Goal: Task Accomplishment & Management: Complete application form

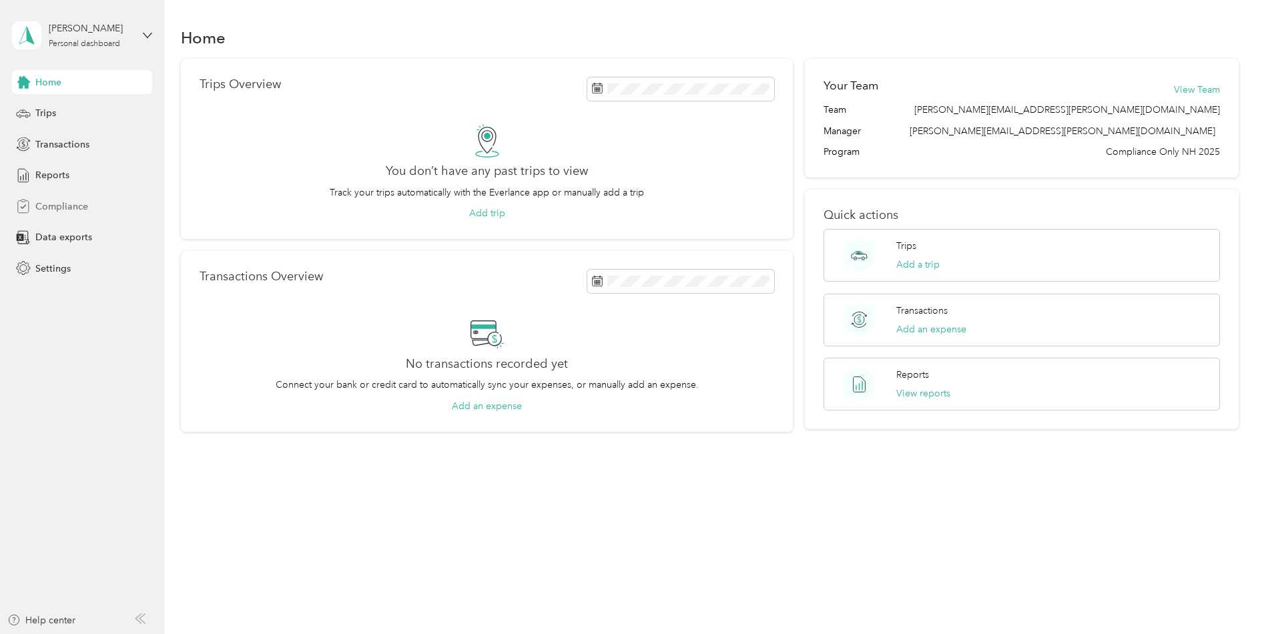
click at [47, 204] on span "Compliance" at bounding box center [61, 207] width 53 height 14
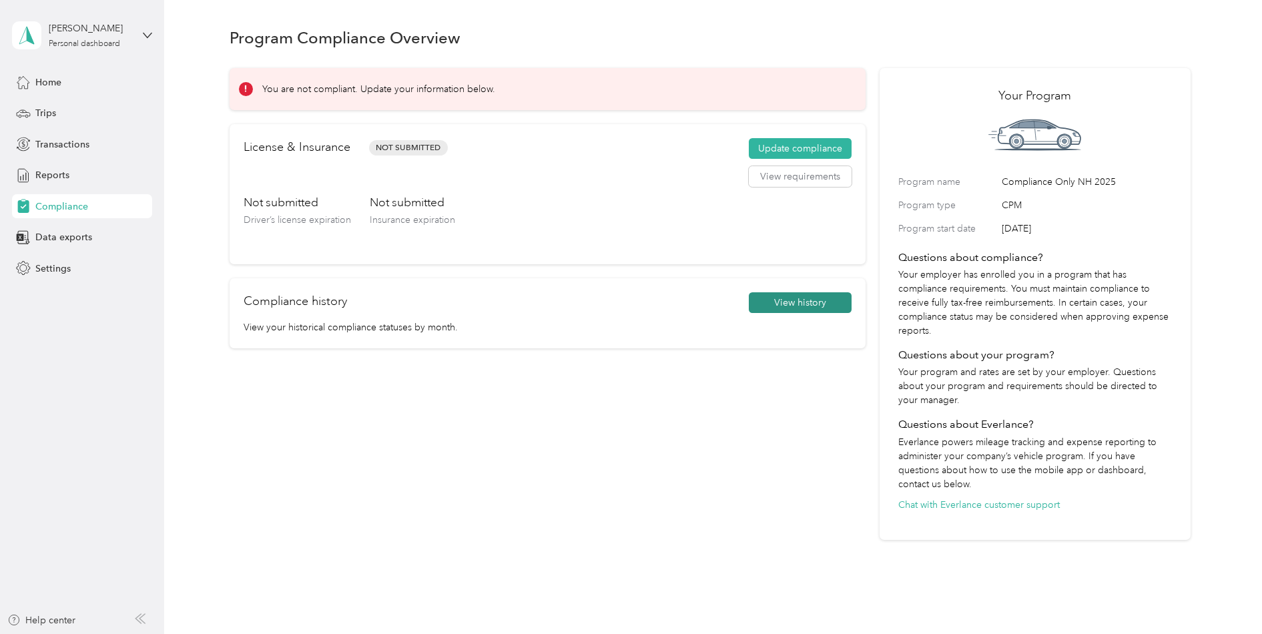
click at [794, 306] on button "View history" at bounding box center [800, 302] width 103 height 21
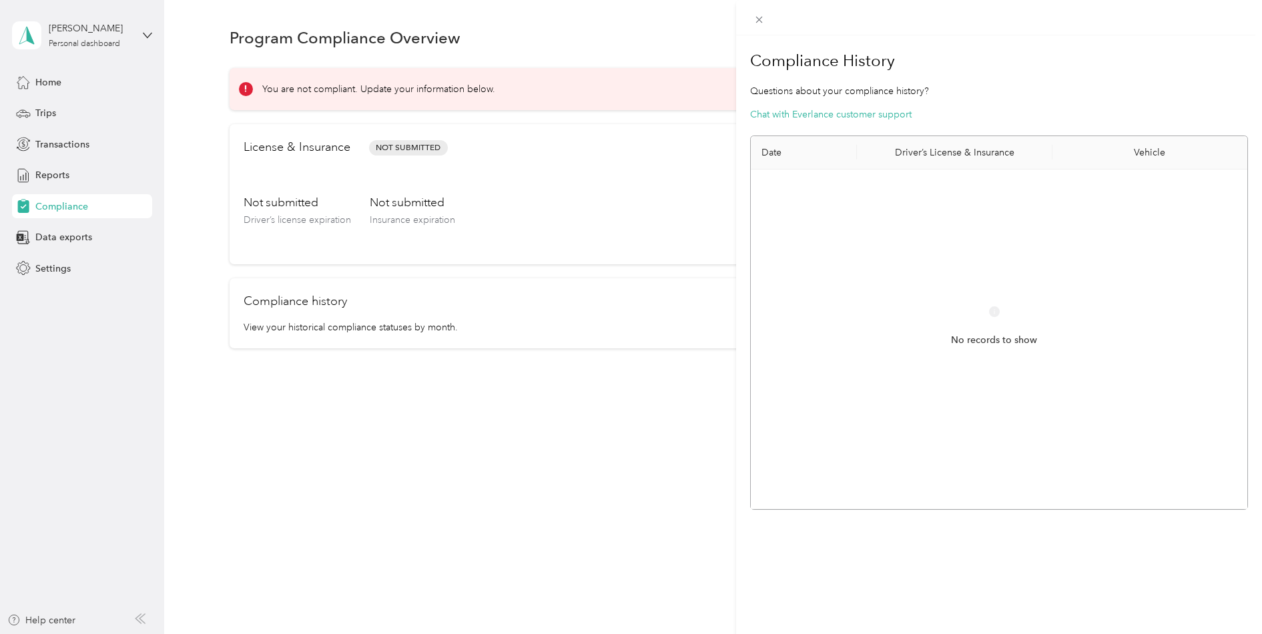
click at [639, 201] on div "Compliance History Questions about your compliance history? Chat with Everlance…" at bounding box center [631, 317] width 1262 height 634
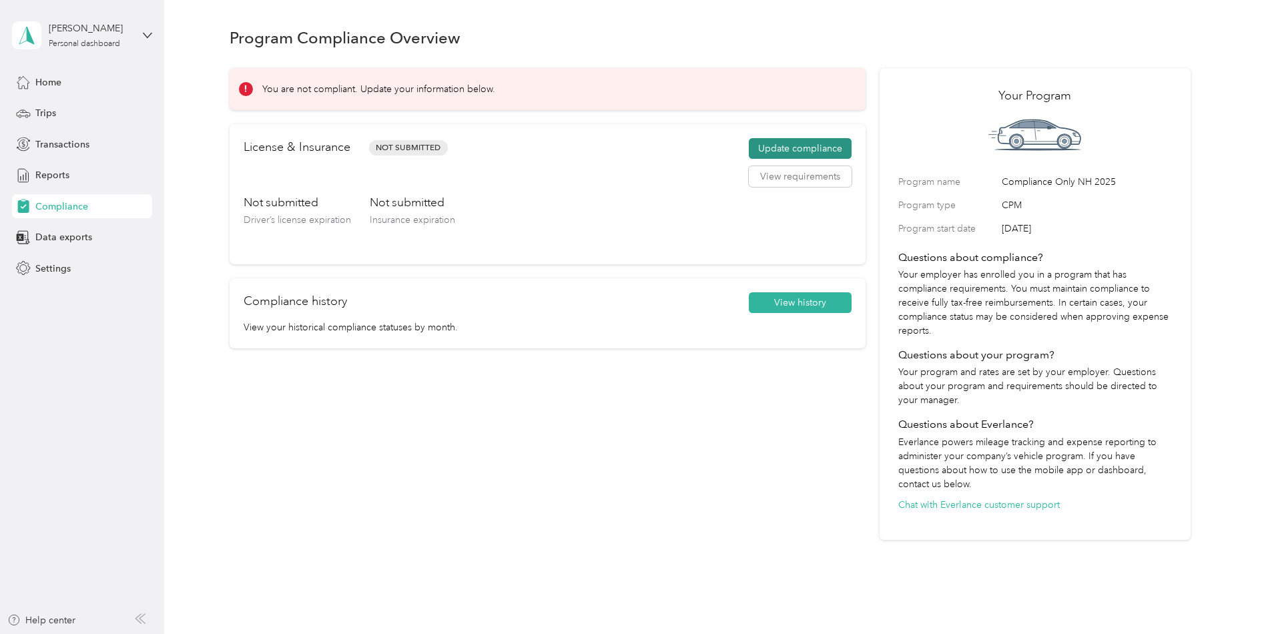
click at [793, 149] on button "Update compliance" at bounding box center [800, 148] width 103 height 21
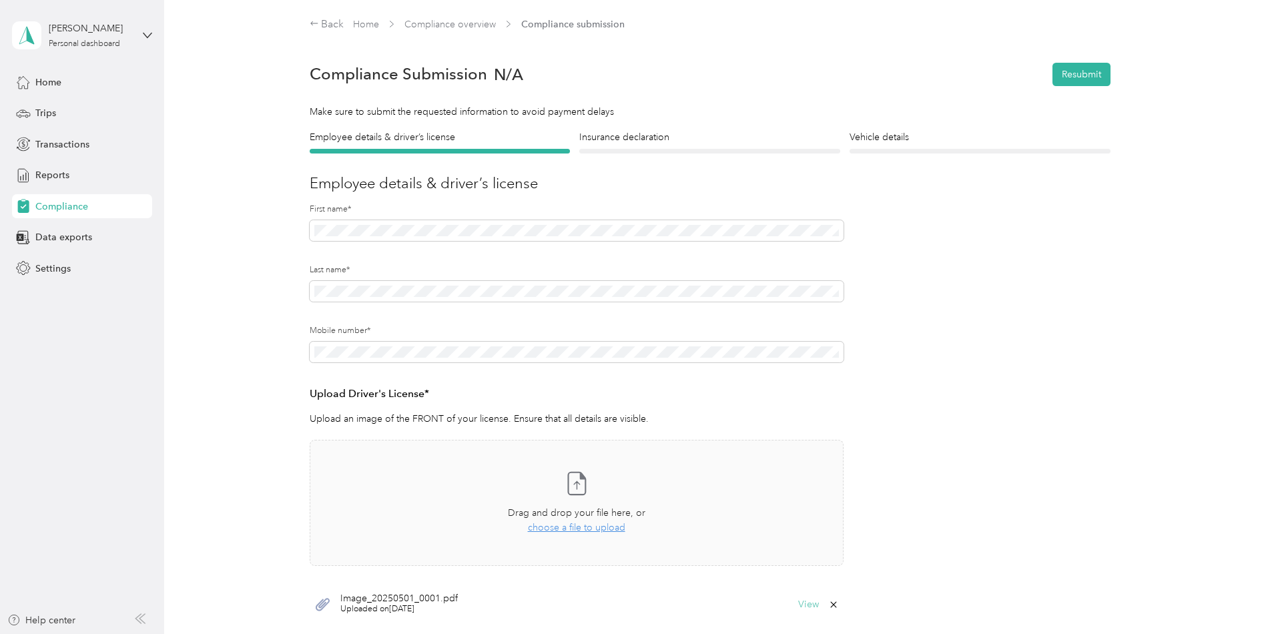
click at [810, 606] on button "View" at bounding box center [808, 604] width 21 height 9
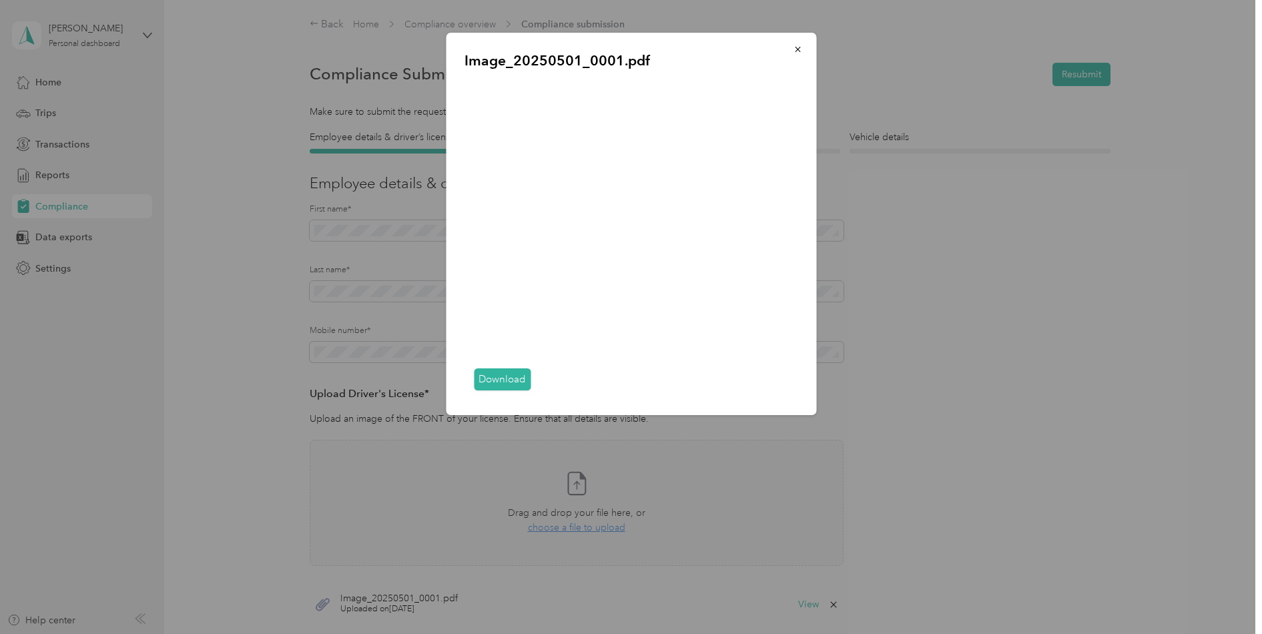
click at [499, 378] on link "Download" at bounding box center [502, 379] width 57 height 22
click at [795, 47] on icon "button" at bounding box center [797, 49] width 9 height 9
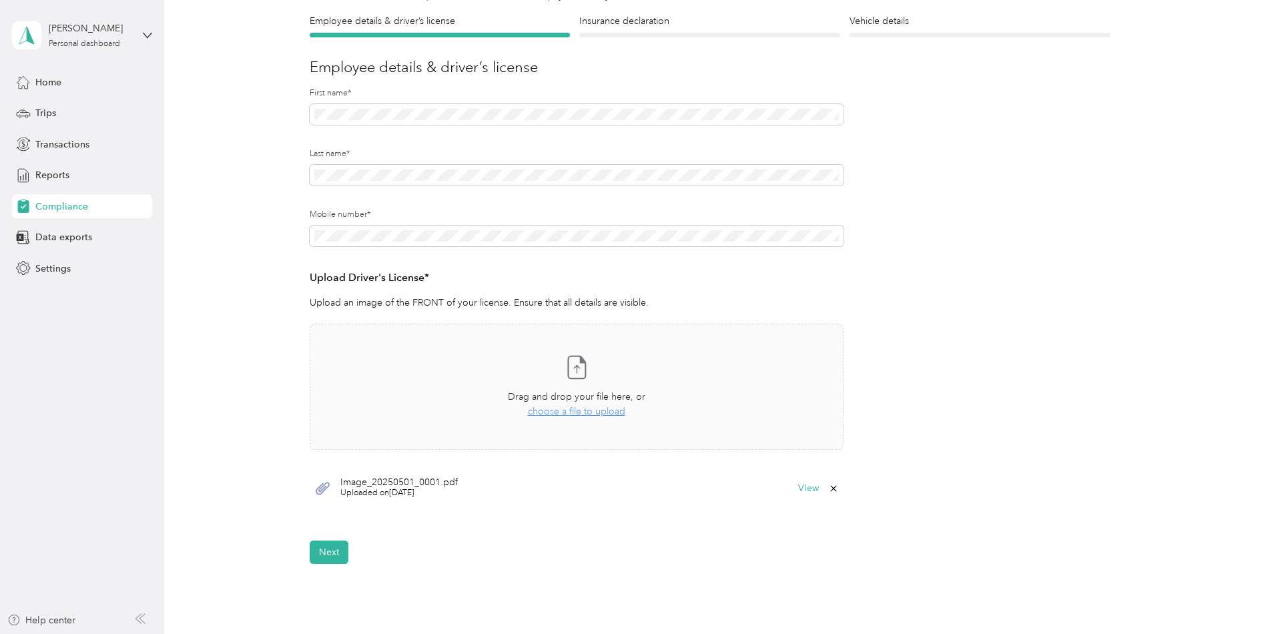
scroll to position [117, 0]
click at [322, 555] on button "Next" at bounding box center [329, 551] width 39 height 23
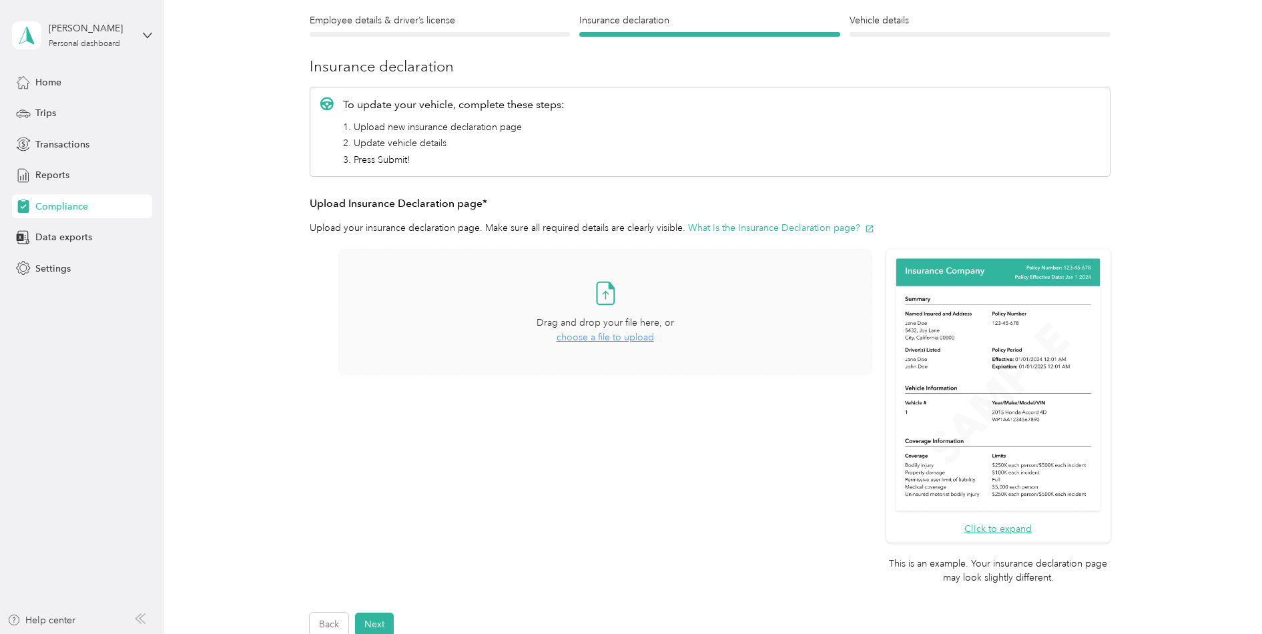
click at [605, 334] on span "choose a file to upload" at bounding box center [605, 337] width 97 height 11
click at [369, 629] on button "Next" at bounding box center [374, 624] width 39 height 23
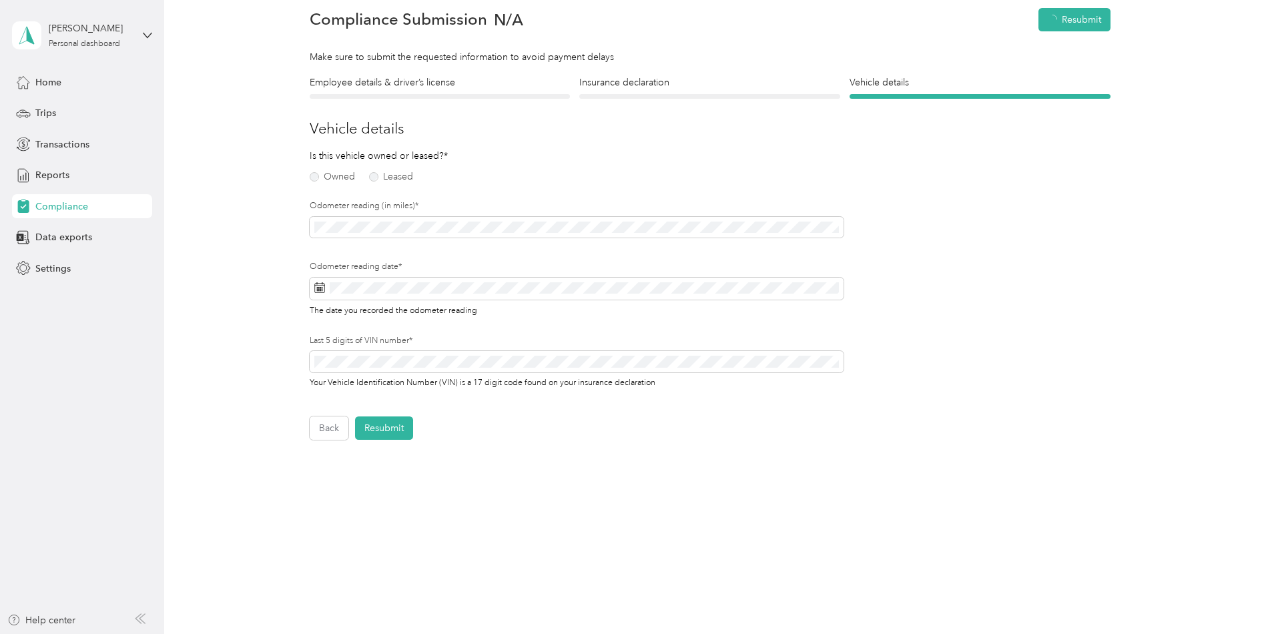
scroll to position [17, 0]
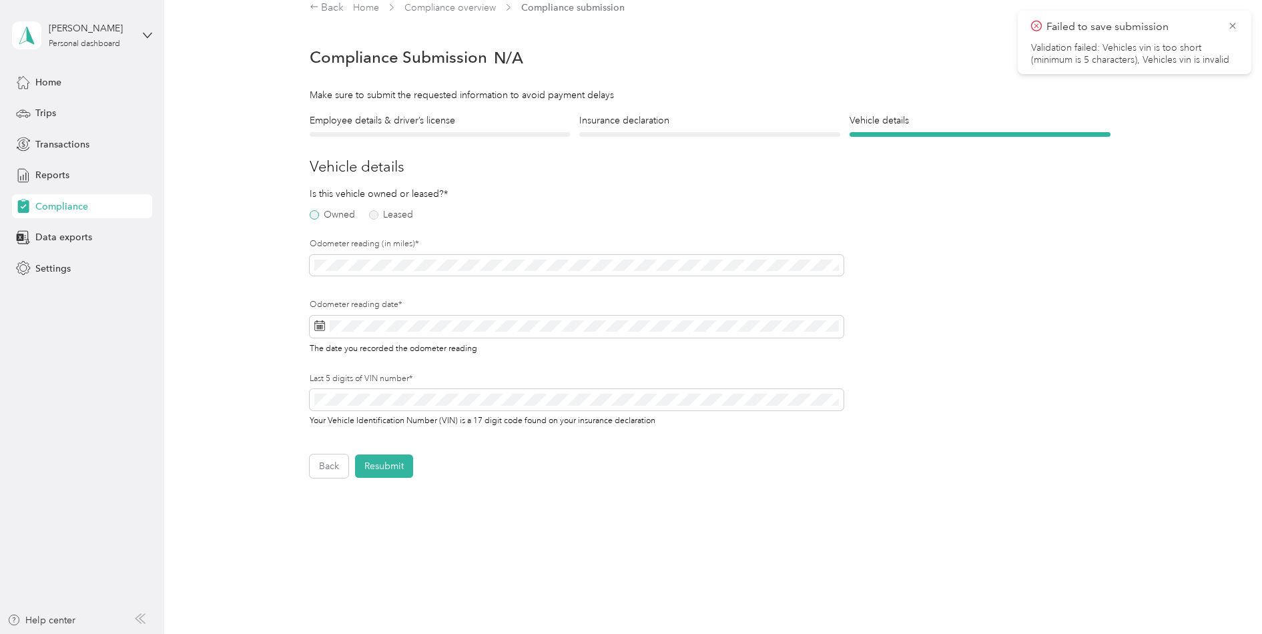
click at [313, 215] on label "Owned" at bounding box center [332, 214] width 45 height 9
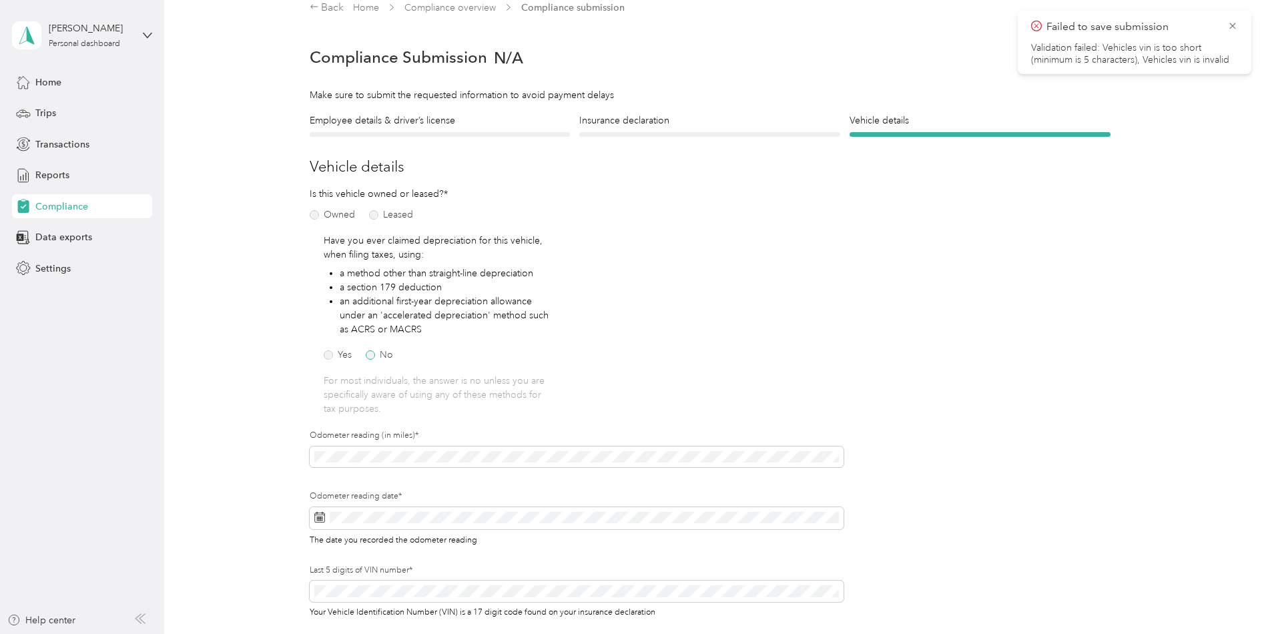
click at [371, 355] on label "No" at bounding box center [379, 354] width 27 height 9
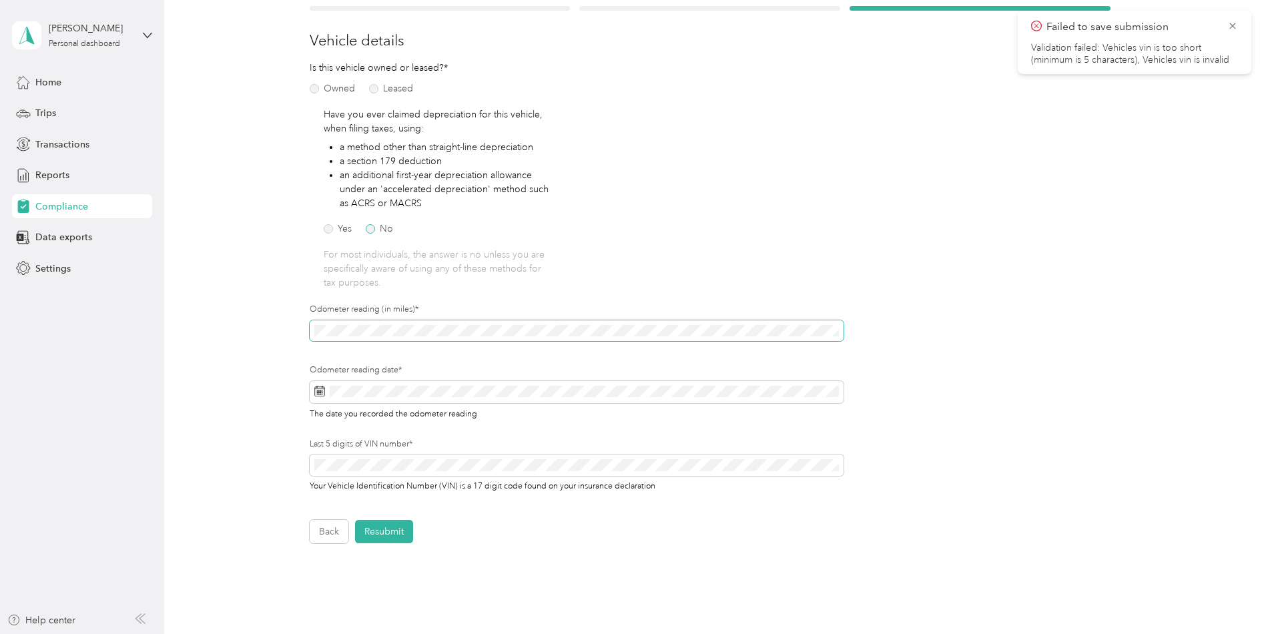
scroll to position [145, 0]
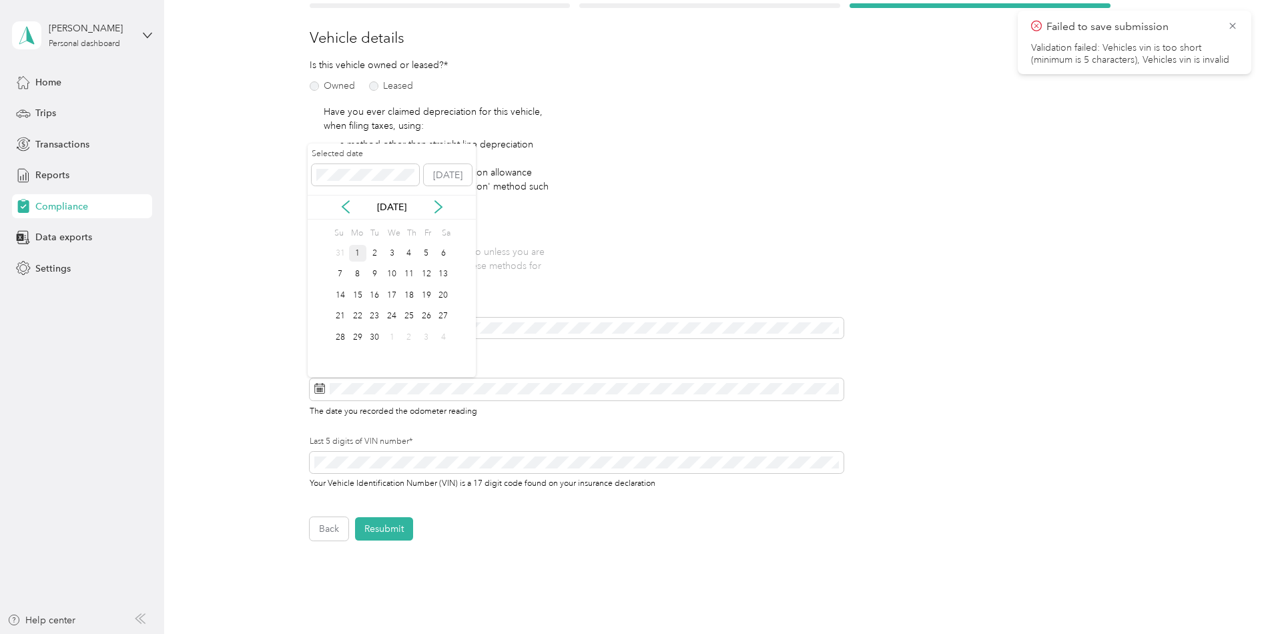
click at [358, 253] on div "1" at bounding box center [357, 253] width 17 height 17
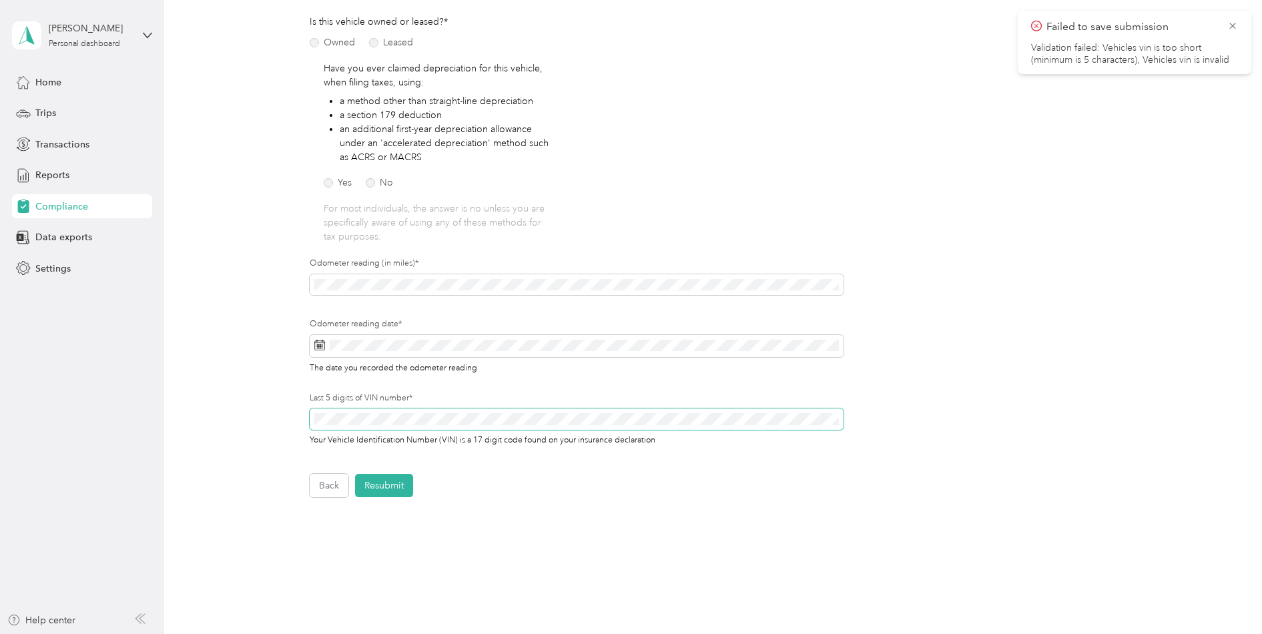
scroll to position [246, 0]
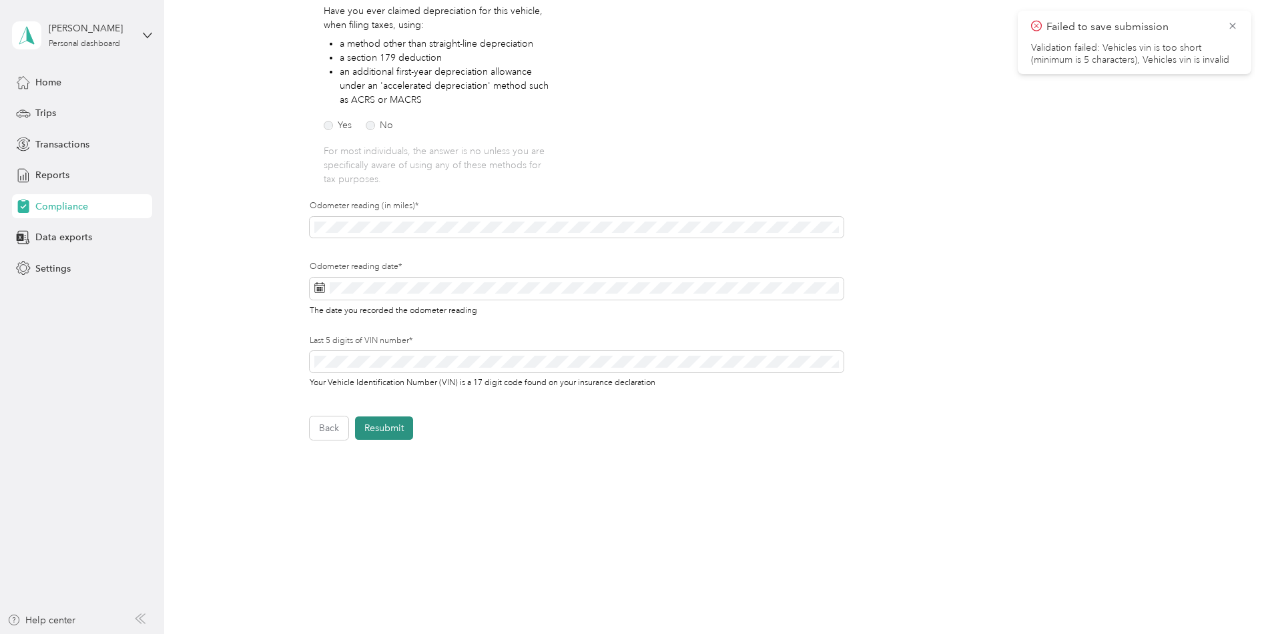
click at [388, 429] on button "Resubmit" at bounding box center [384, 427] width 58 height 23
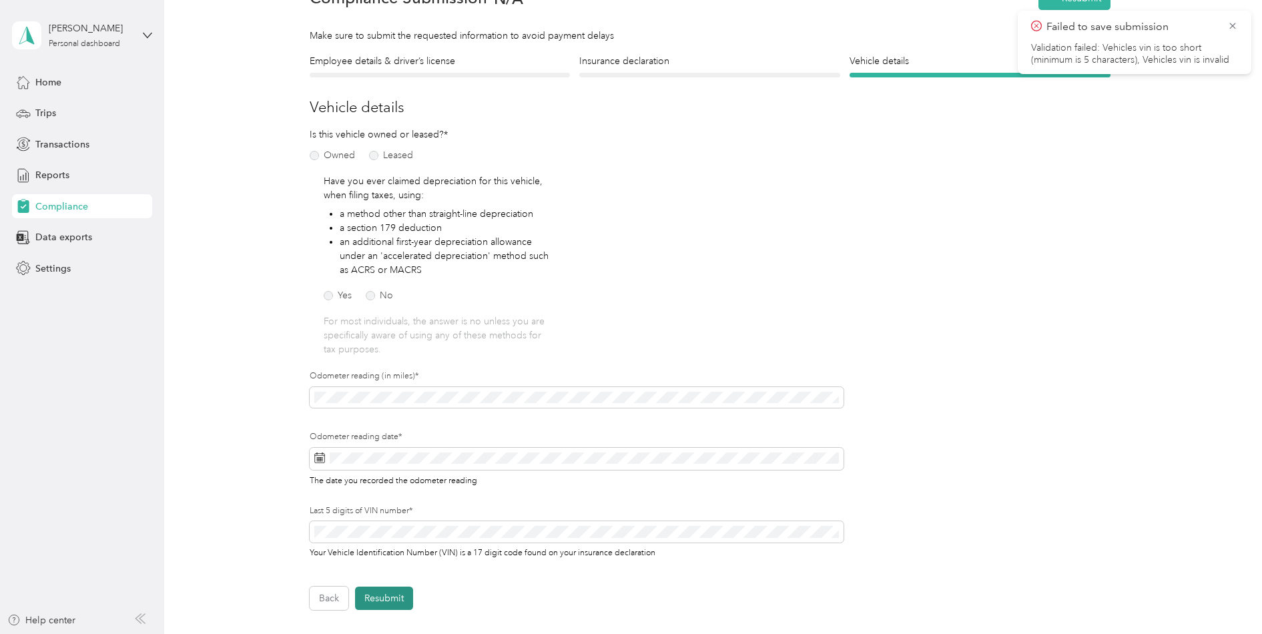
scroll to position [17, 0]
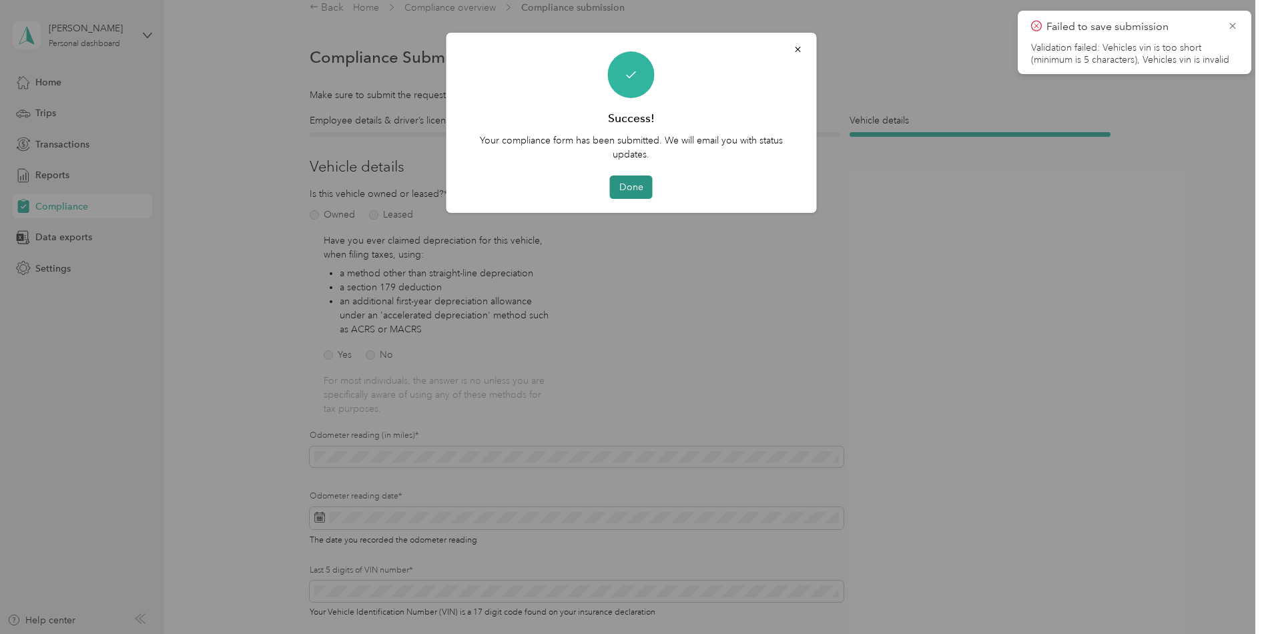
click at [630, 190] on button "Done" at bounding box center [631, 187] width 43 height 23
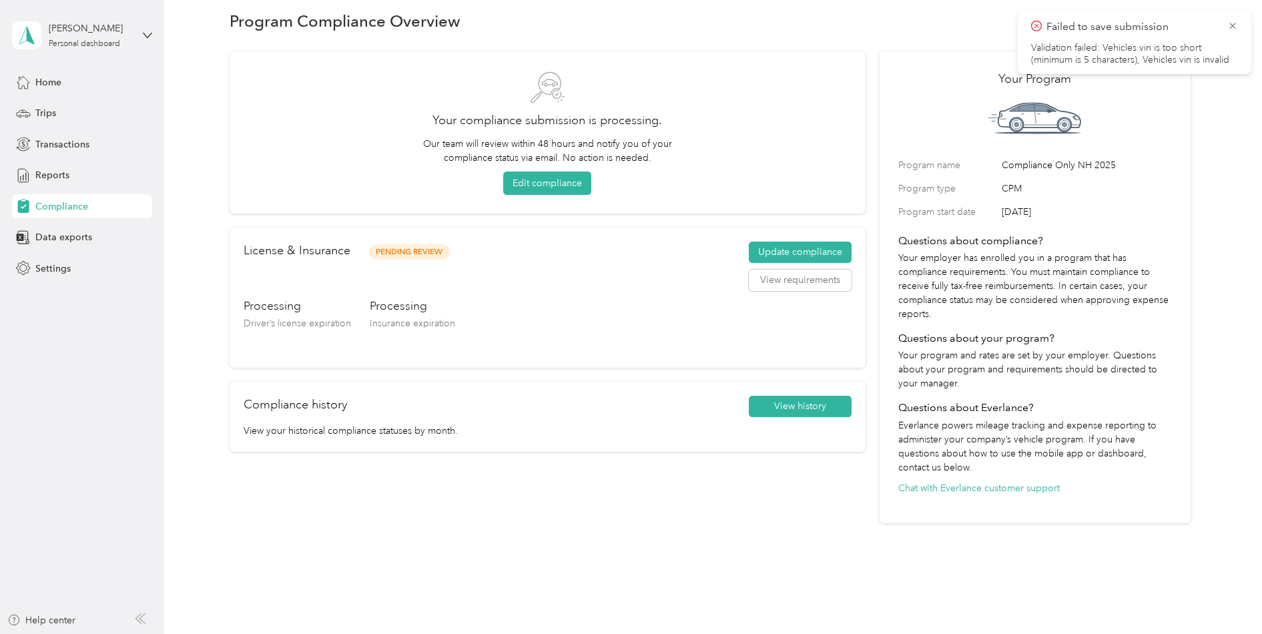
click at [1107, 45] on li "Validation failed: Vehicles vin is too short (minimum is 5 characters), Vehicle…" at bounding box center [1134, 54] width 207 height 24
click at [794, 257] on button "Update compliance" at bounding box center [800, 252] width 103 height 21
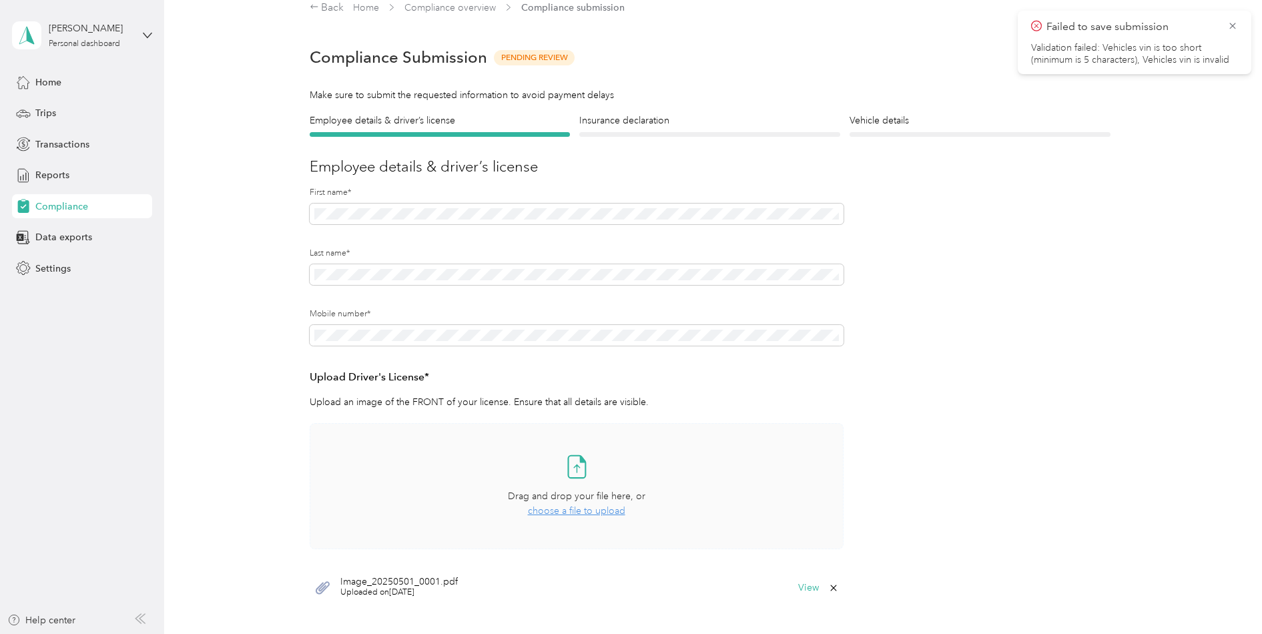
click at [572, 515] on span "choose a file to upload" at bounding box center [576, 510] width 97 height 11
click at [810, 589] on button "View" at bounding box center [808, 587] width 21 height 9
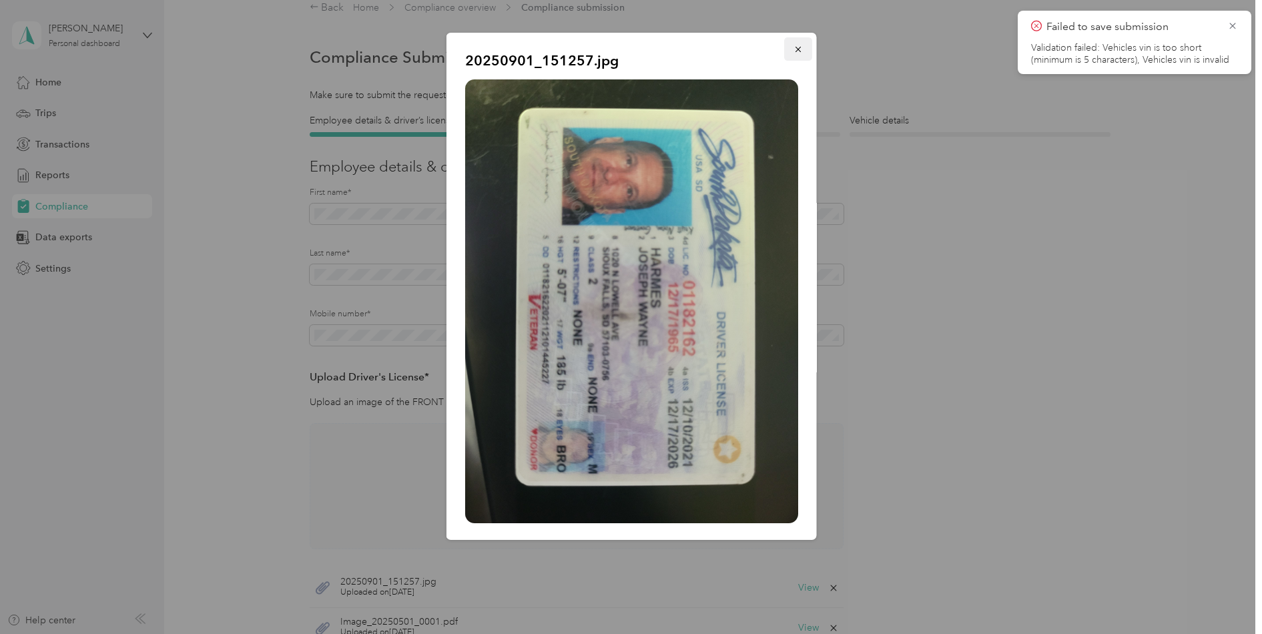
click at [795, 49] on icon "button" at bounding box center [797, 49] width 5 height 5
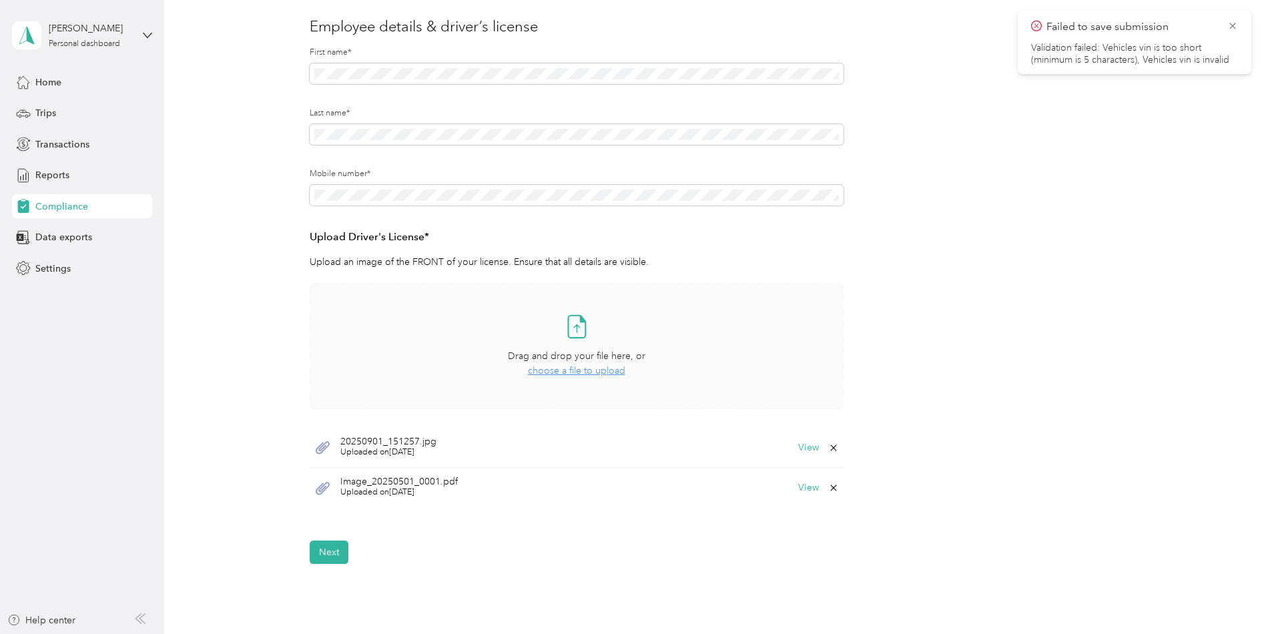
scroll to position [182, 0]
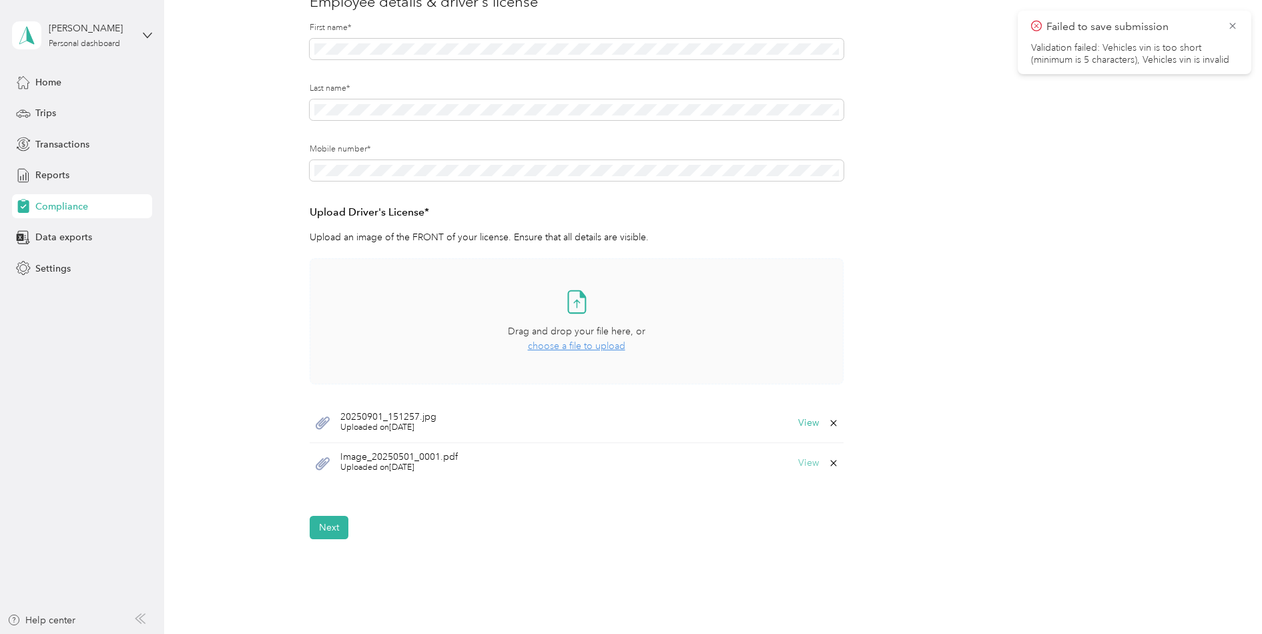
click at [808, 464] on button "View" at bounding box center [808, 462] width 21 height 9
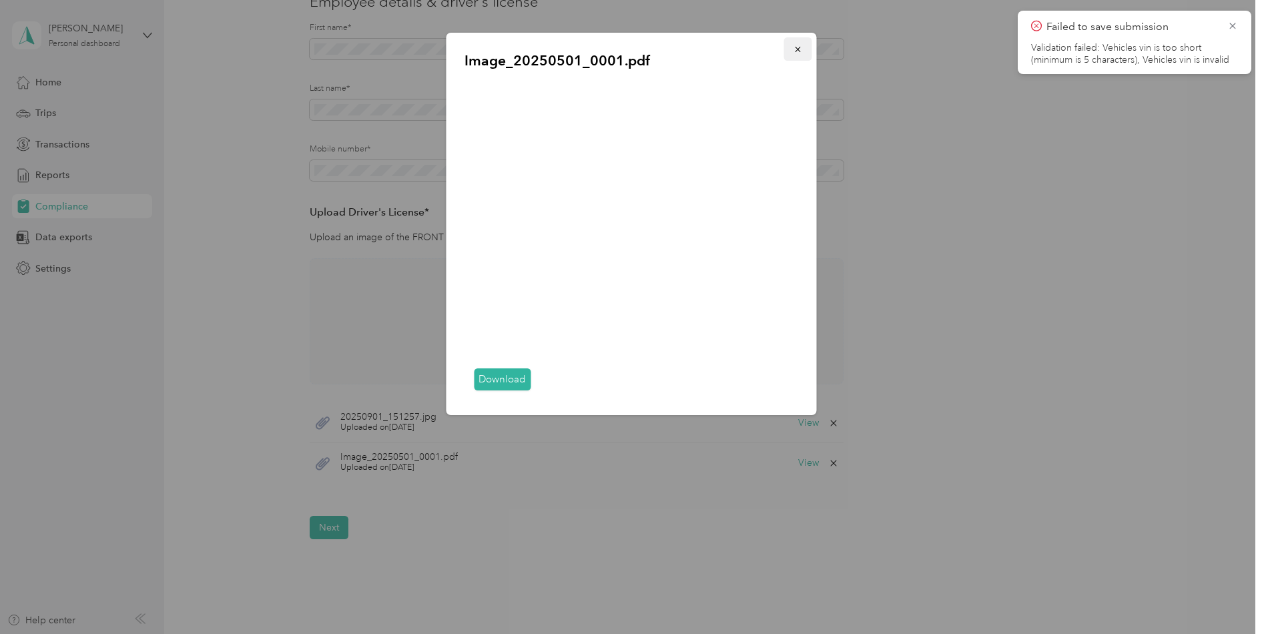
click at [799, 45] on icon "button" at bounding box center [797, 49] width 9 height 9
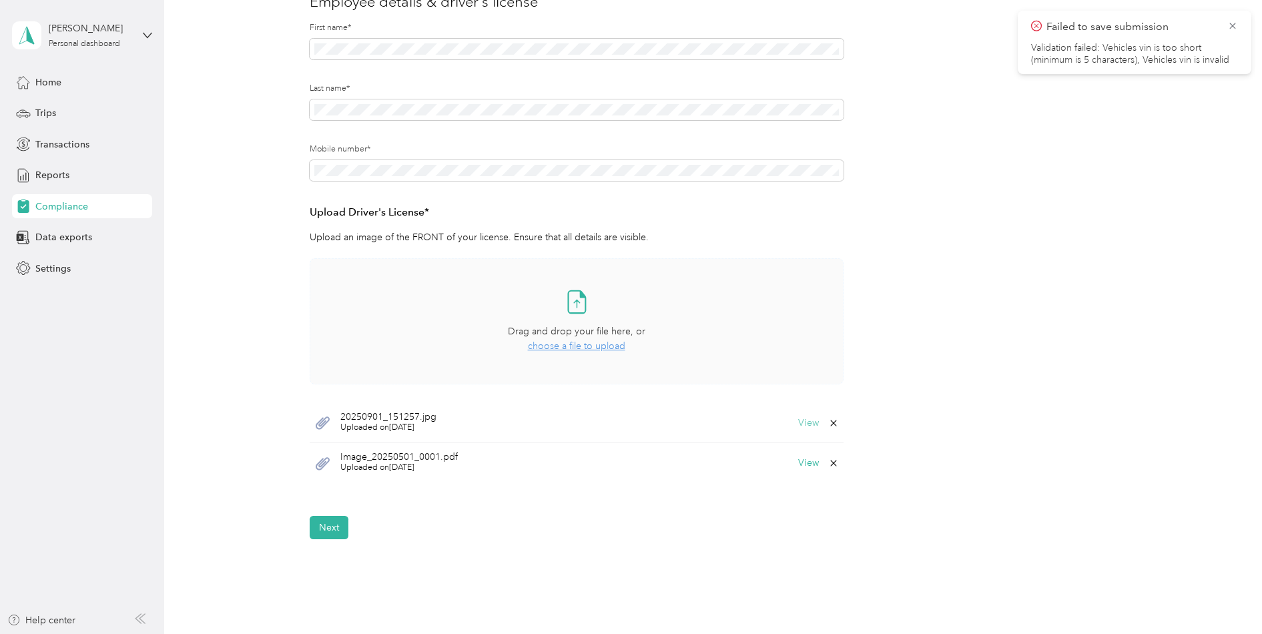
click at [808, 426] on button "View" at bounding box center [808, 422] width 21 height 9
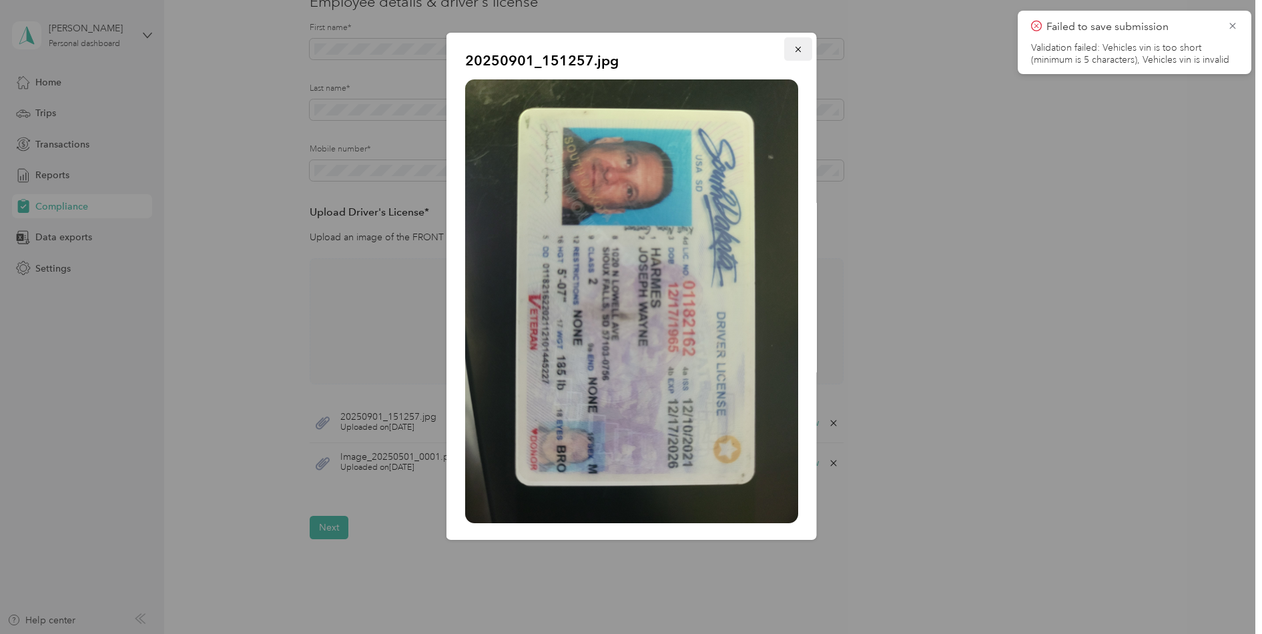
click at [798, 50] on button "button" at bounding box center [797, 48] width 28 height 23
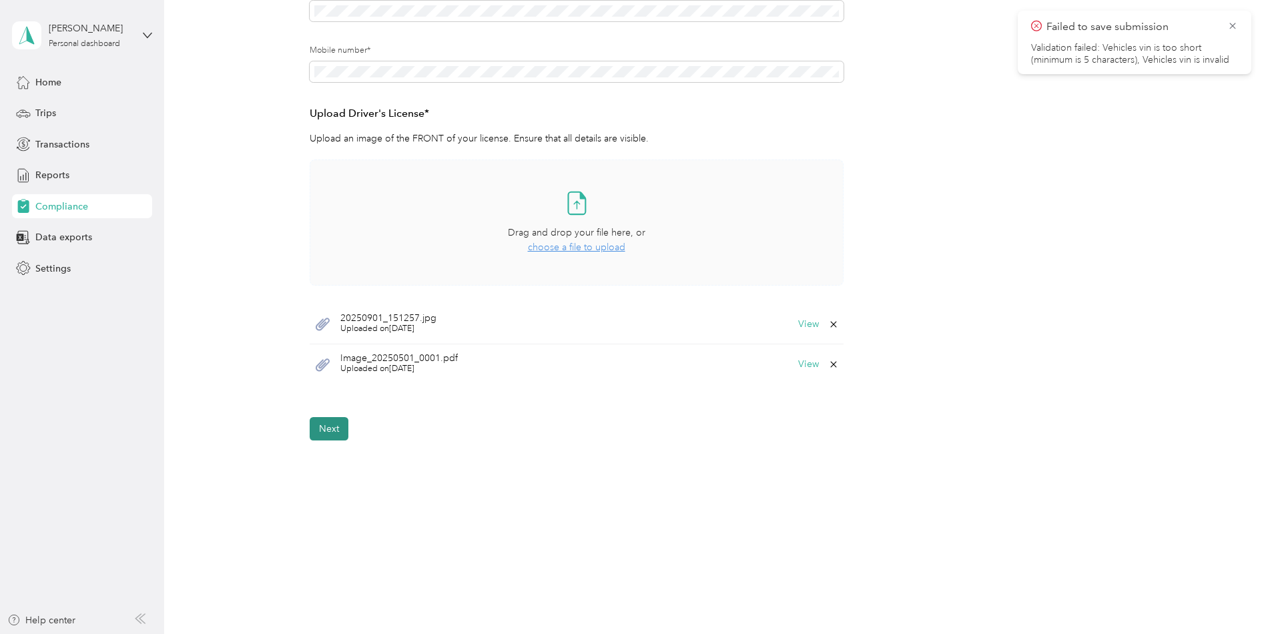
click at [332, 436] on button "Next" at bounding box center [329, 428] width 39 height 23
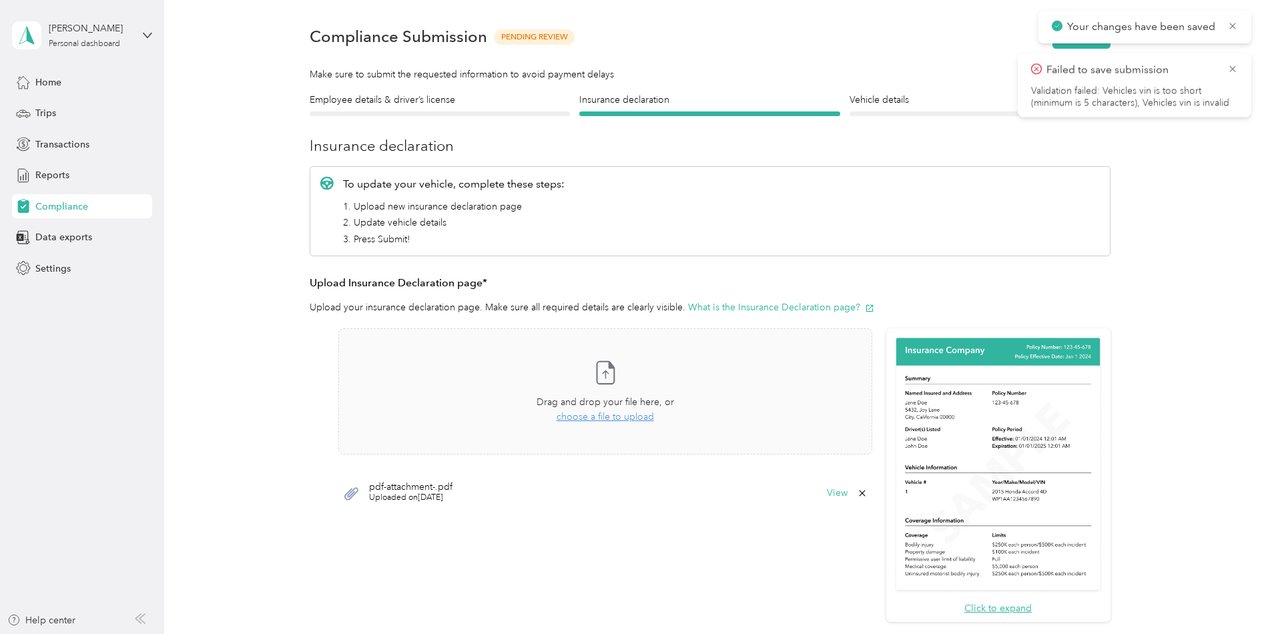
scroll to position [17, 0]
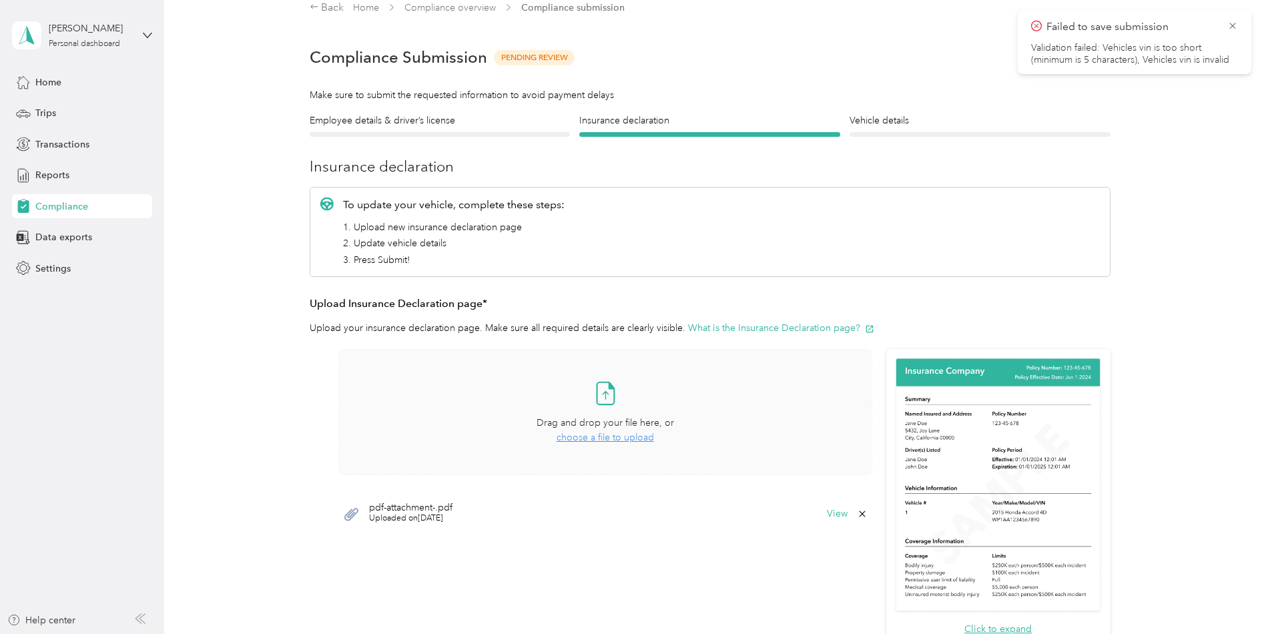
click at [607, 439] on span "choose a file to upload" at bounding box center [605, 437] width 97 height 11
click at [838, 513] on button "View" at bounding box center [837, 513] width 21 height 9
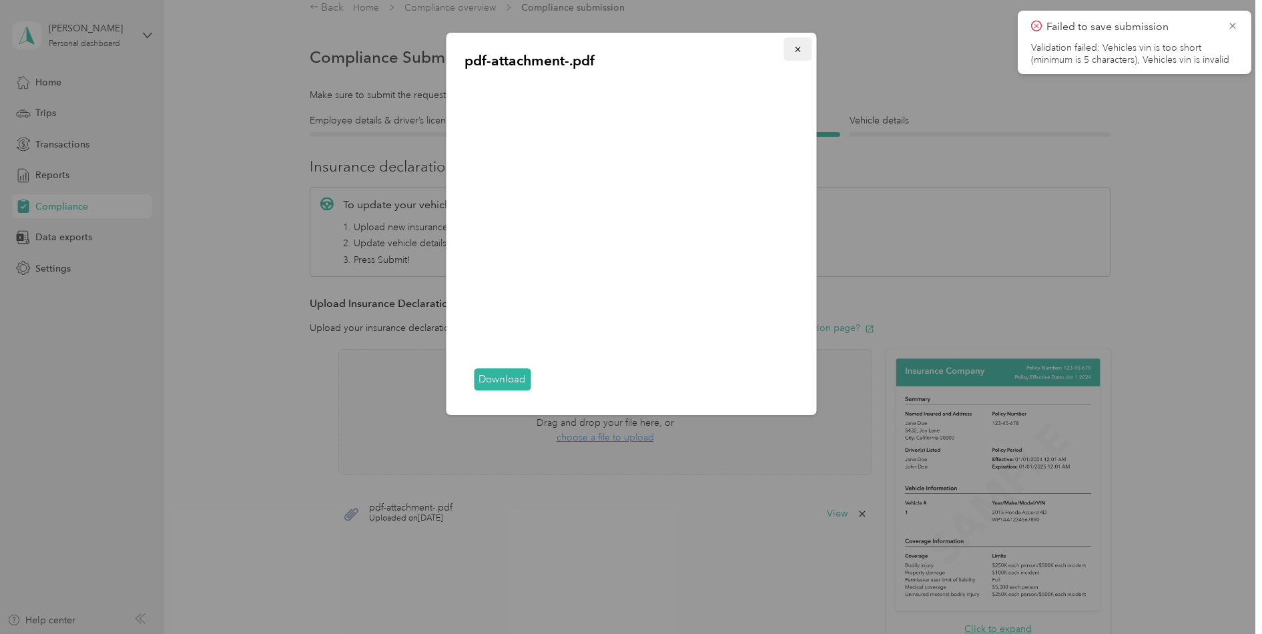
click at [798, 49] on icon "button" at bounding box center [797, 49] width 9 height 9
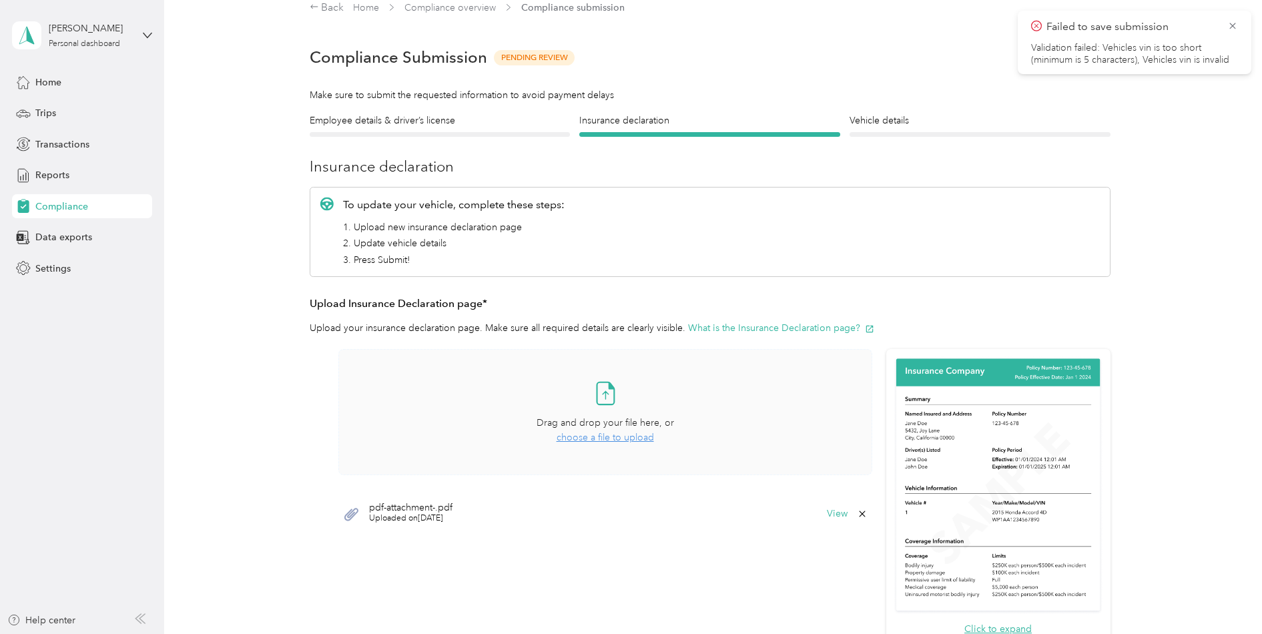
click at [601, 436] on span "choose a file to upload" at bounding box center [605, 437] width 97 height 11
click at [844, 515] on button "View" at bounding box center [837, 513] width 21 height 9
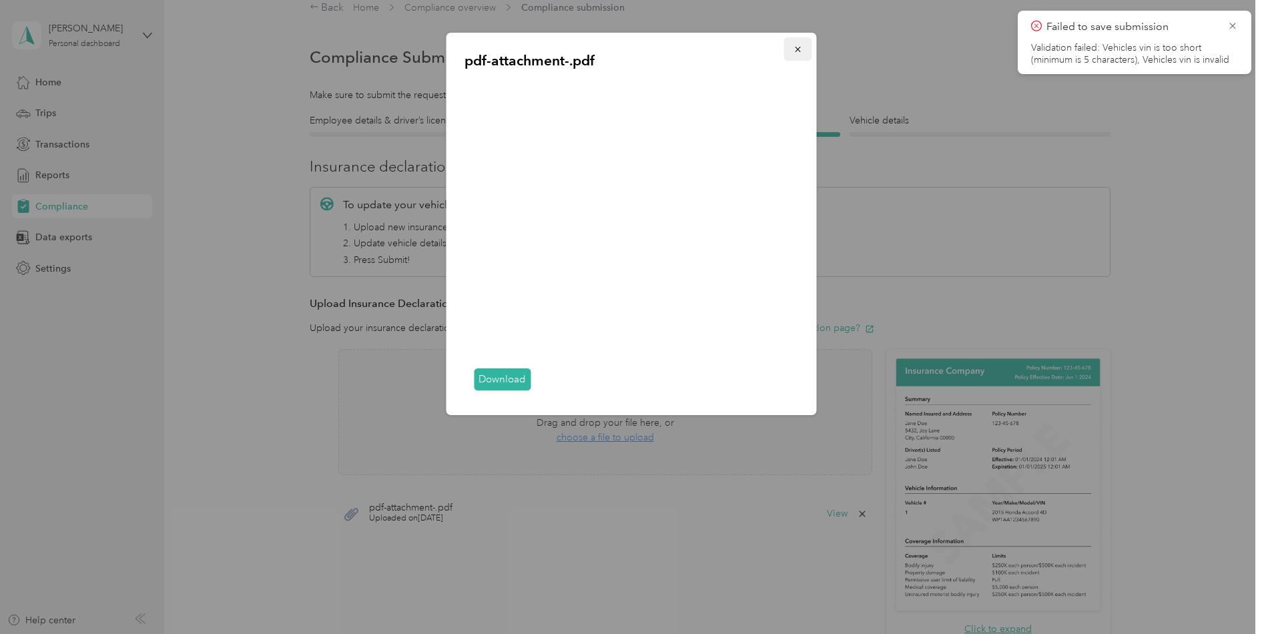
click at [796, 48] on icon "button" at bounding box center [797, 49] width 5 height 5
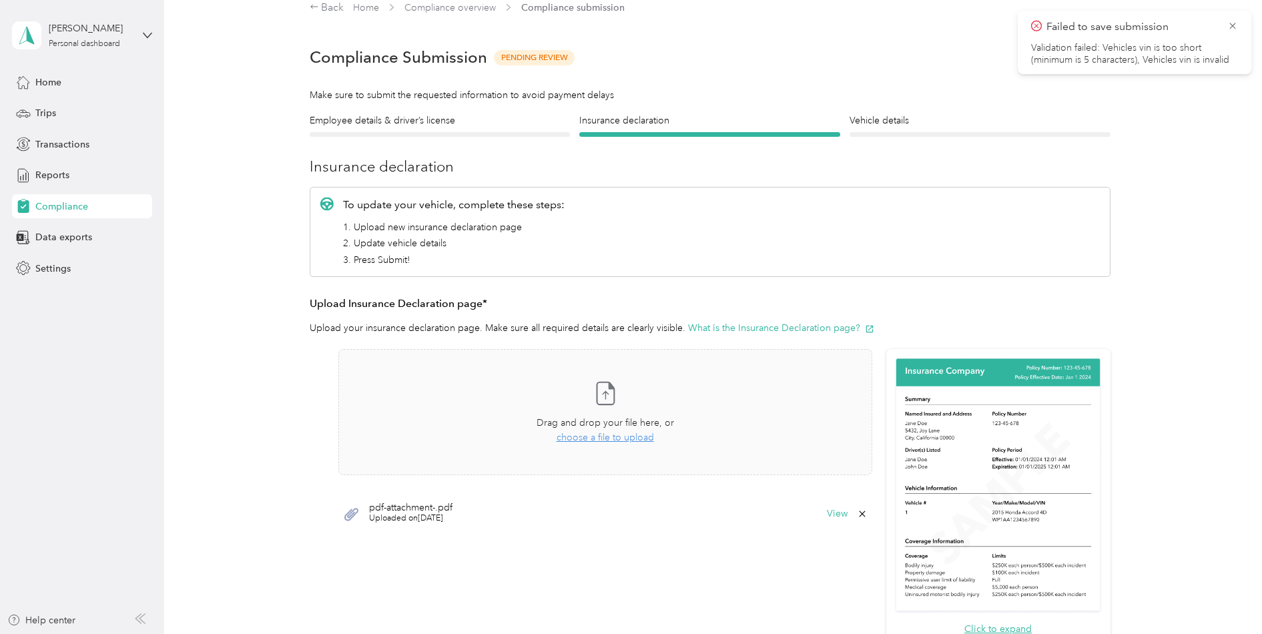
click at [861, 515] on icon at bounding box center [862, 514] width 6 height 6
click at [826, 526] on button "Yes" at bounding box center [827, 523] width 26 height 21
click at [590, 440] on span "choose a file to upload" at bounding box center [605, 437] width 97 height 11
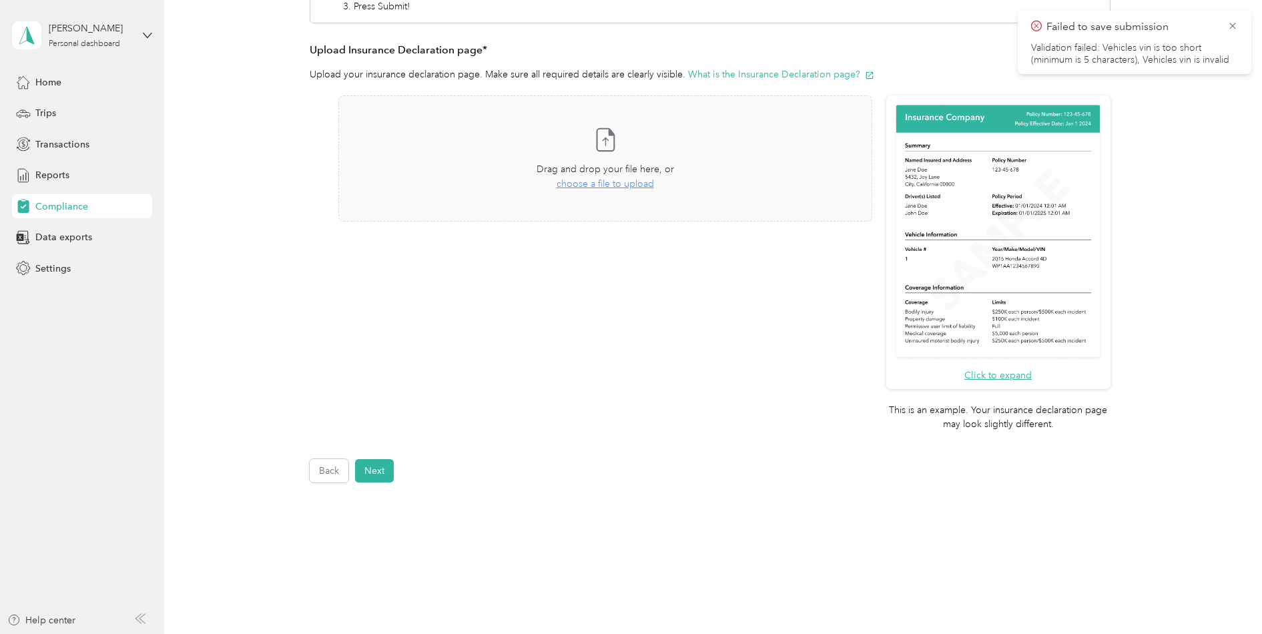
scroll to position [300, 0]
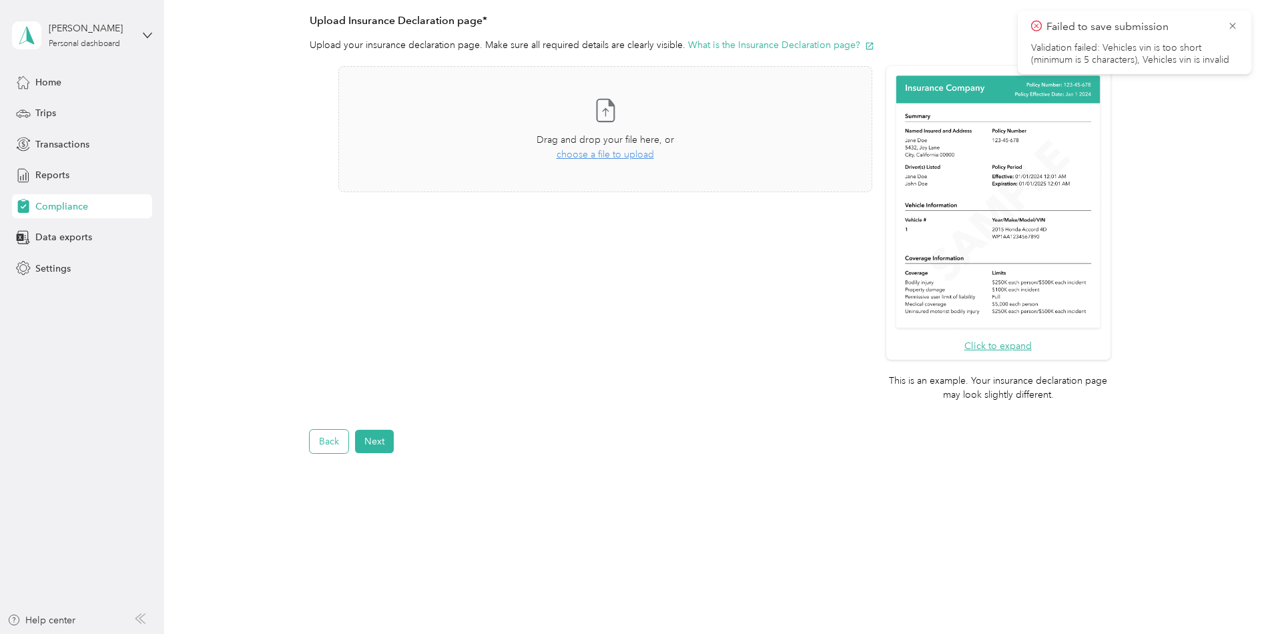
click at [318, 445] on button "Back" at bounding box center [329, 441] width 39 height 23
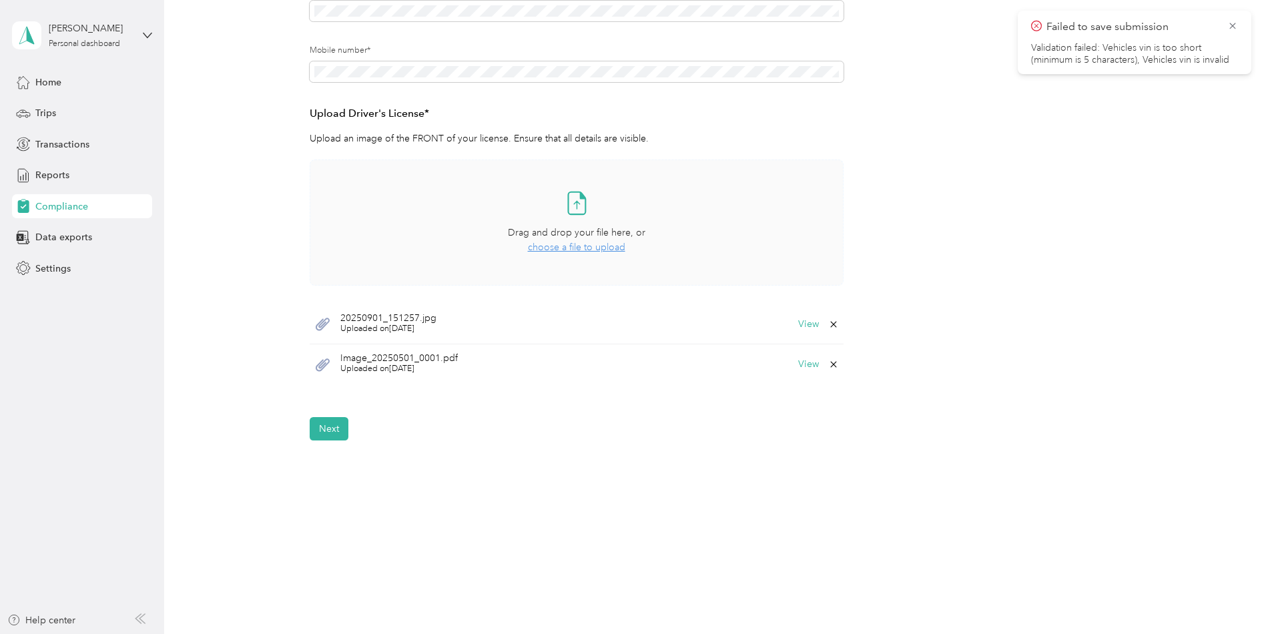
scroll to position [268, 0]
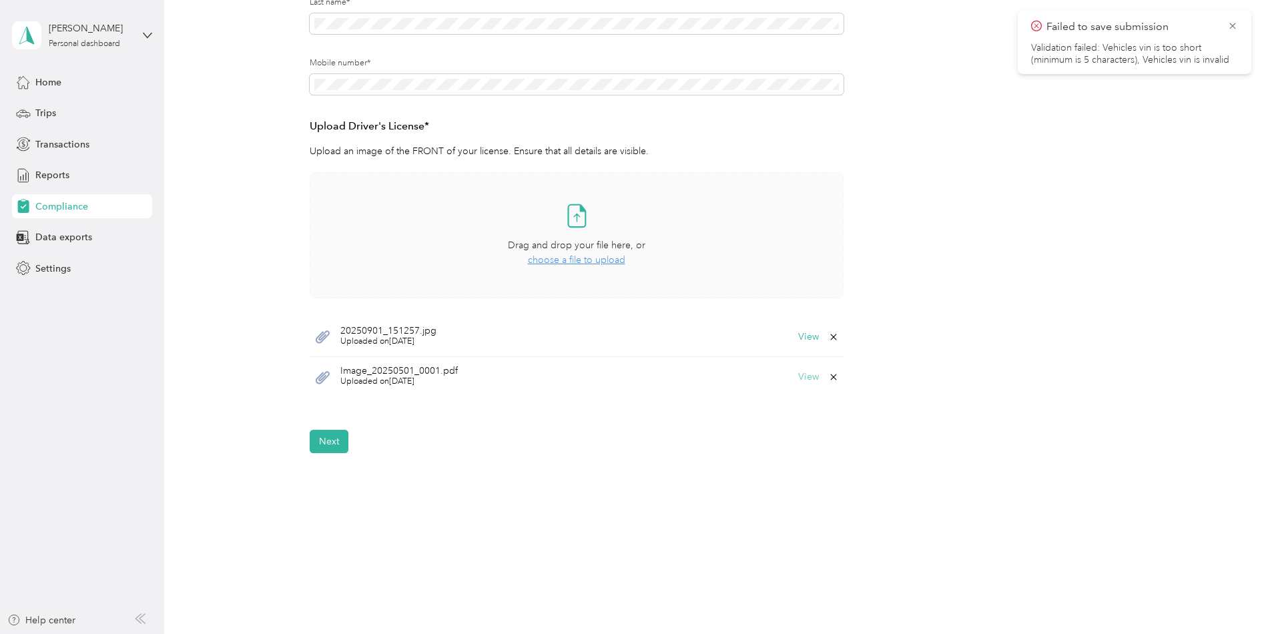
click at [811, 377] on button "View" at bounding box center [808, 376] width 21 height 9
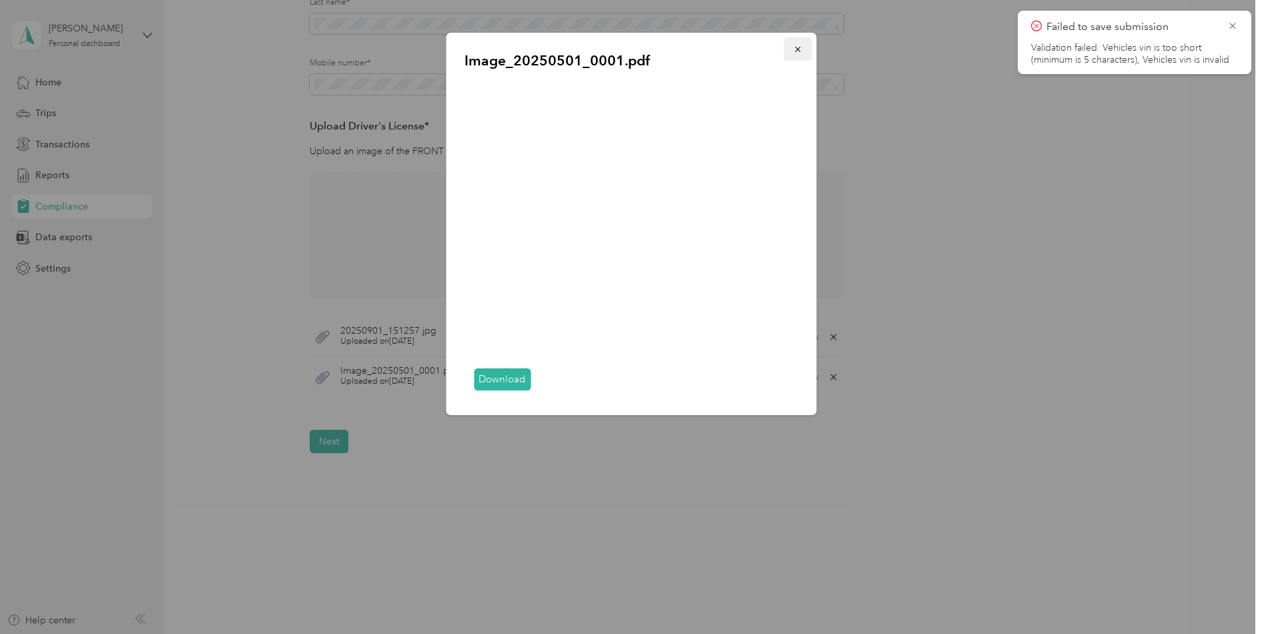
click at [799, 49] on icon "button" at bounding box center [797, 49] width 9 height 9
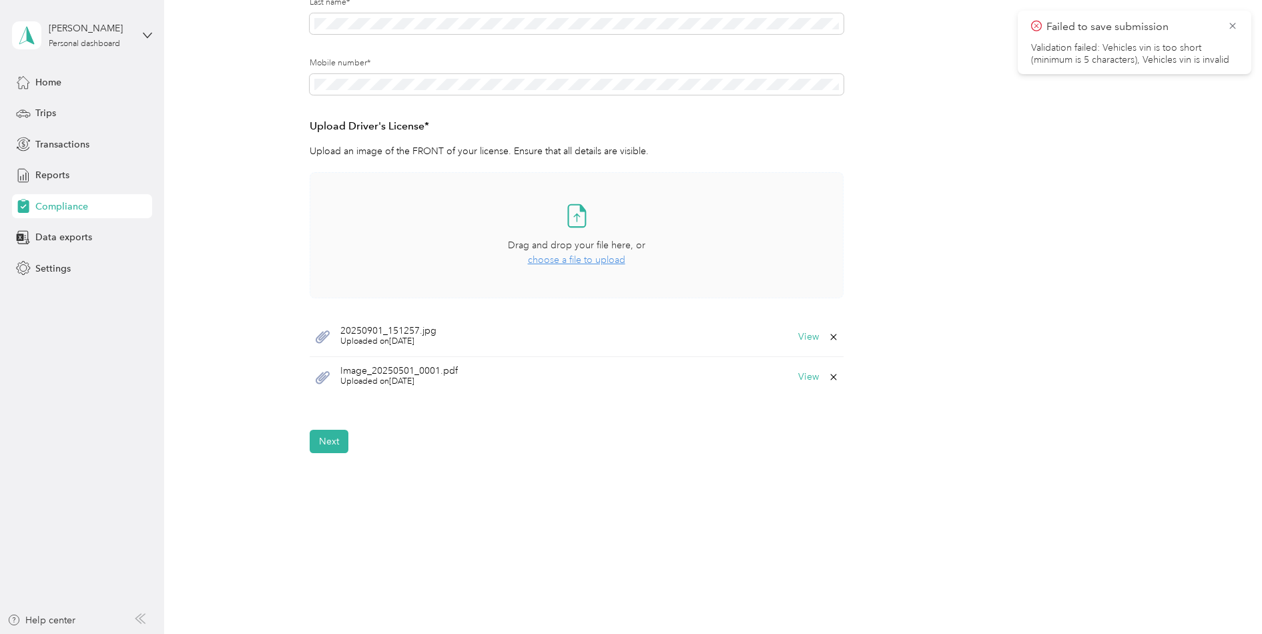
click at [830, 375] on icon at bounding box center [833, 377] width 11 height 11
click at [795, 389] on button "Yes" at bounding box center [798, 386] width 26 height 21
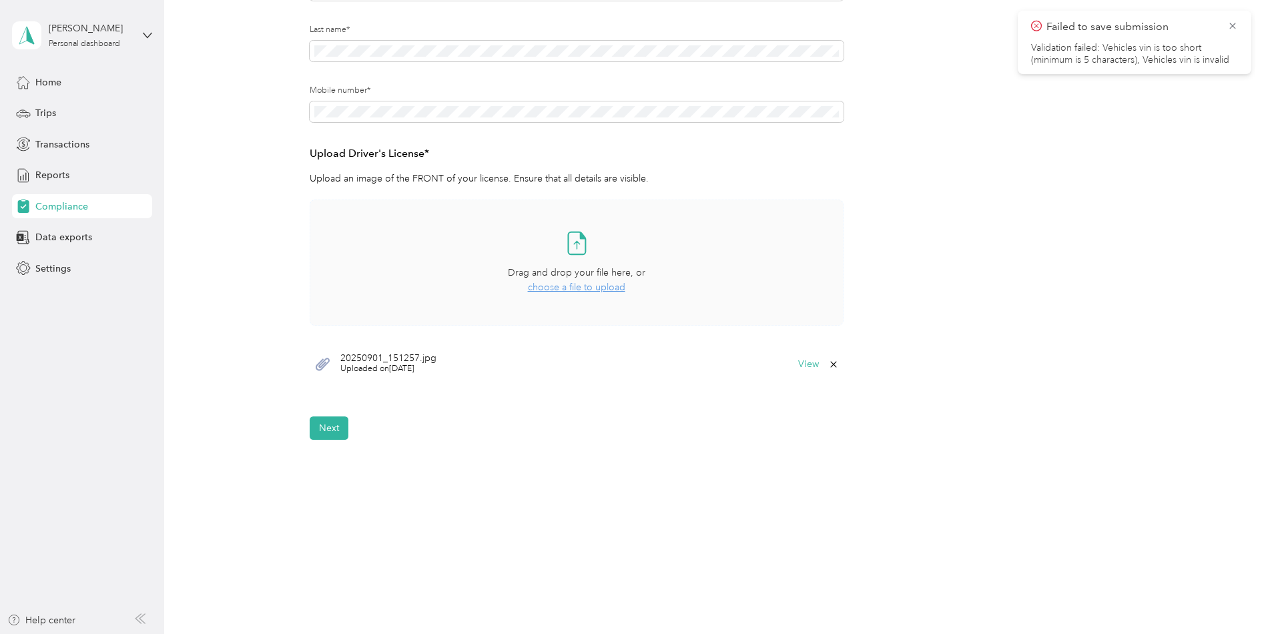
scroll to position [240, 0]
click at [807, 364] on button "View" at bounding box center [808, 364] width 21 height 9
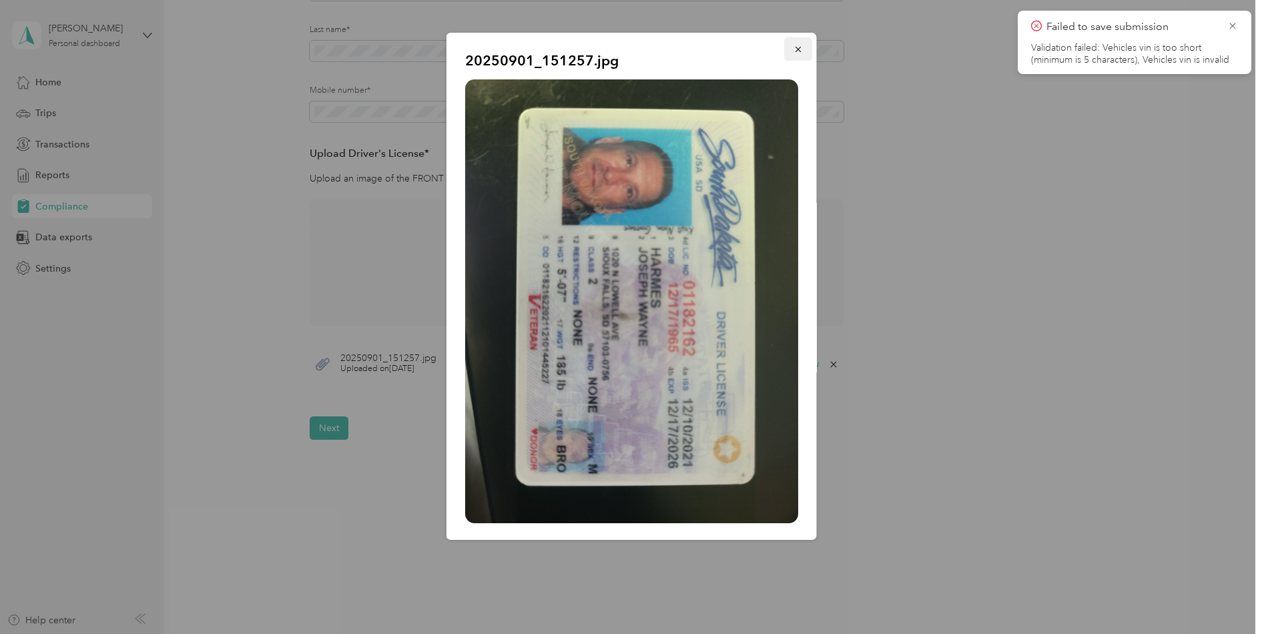
click at [793, 47] on icon "button" at bounding box center [797, 49] width 9 height 9
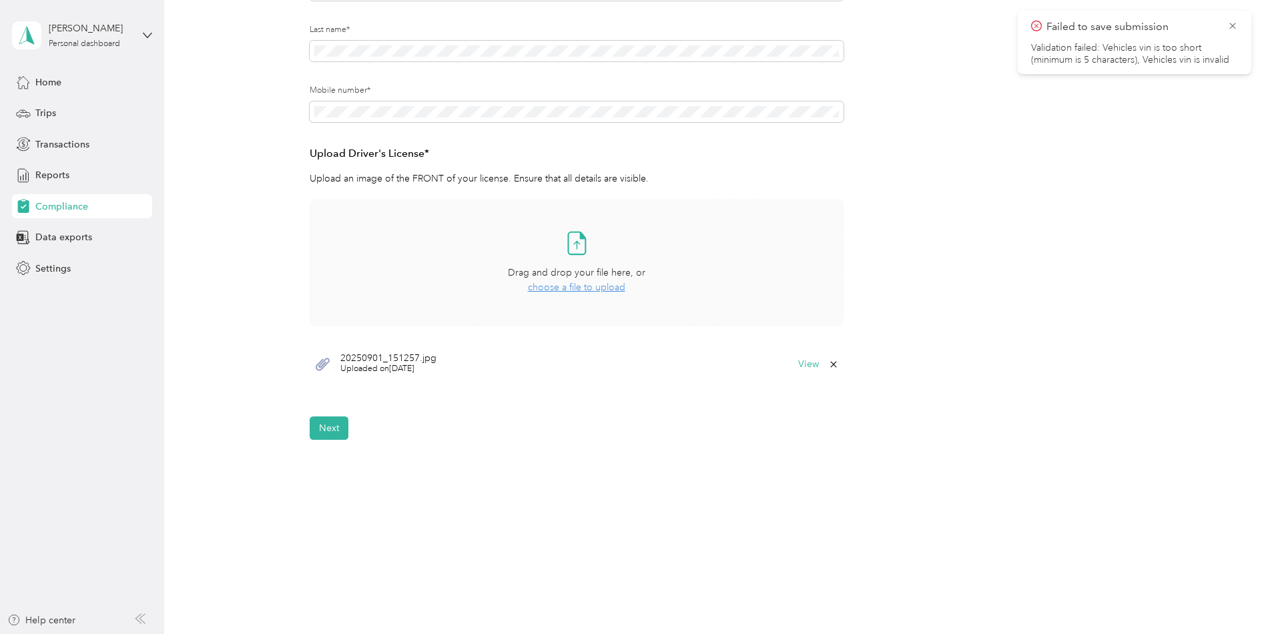
click at [576, 292] on span "choose a file to upload" at bounding box center [576, 287] width 97 height 11
click at [578, 289] on span "choose a file to upload" at bounding box center [576, 287] width 97 height 11
click at [808, 406] on button "View" at bounding box center [808, 404] width 21 height 9
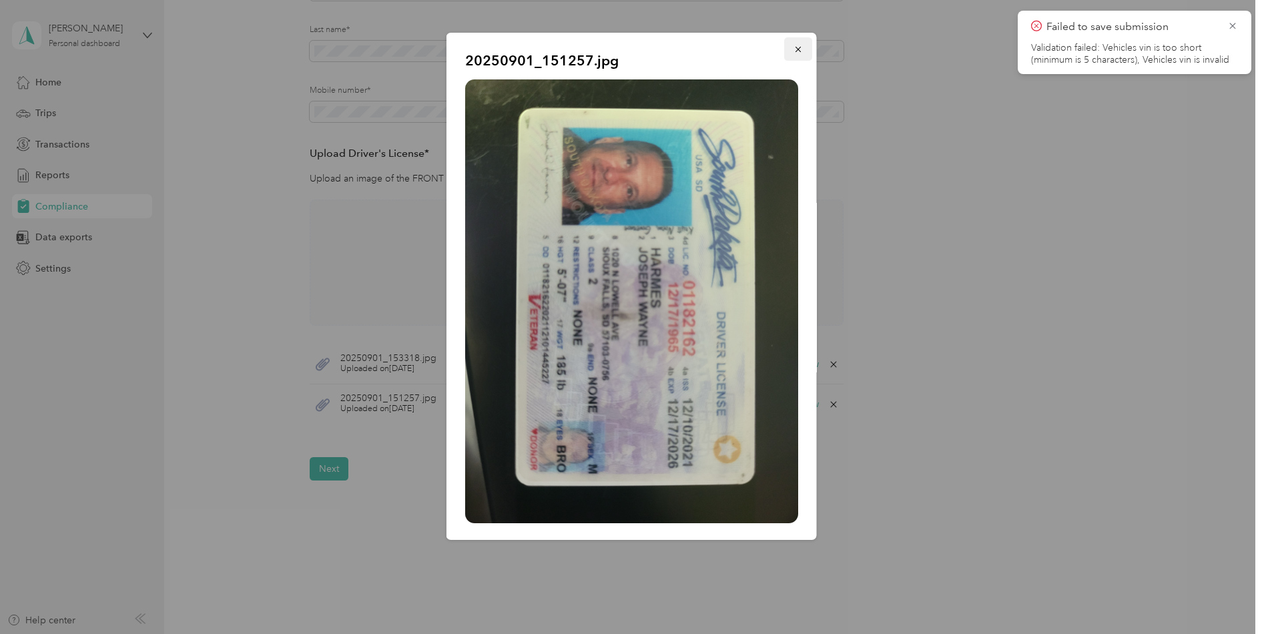
click at [793, 56] on button "button" at bounding box center [797, 48] width 28 height 23
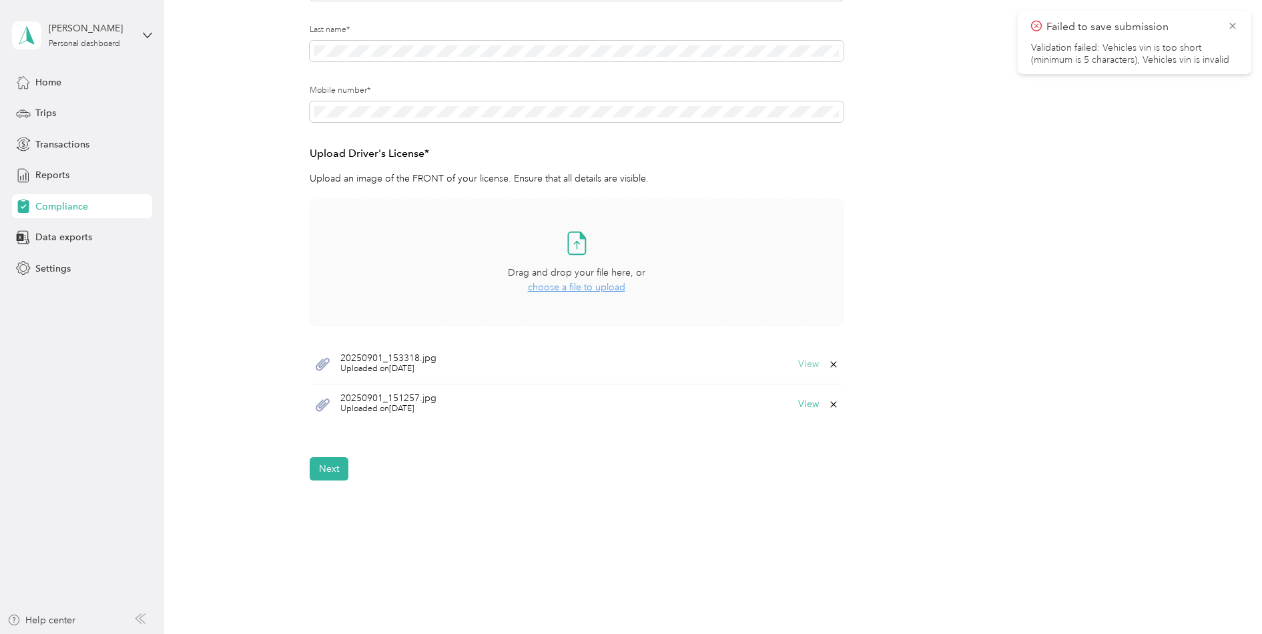
click at [810, 368] on button "View" at bounding box center [808, 364] width 21 height 9
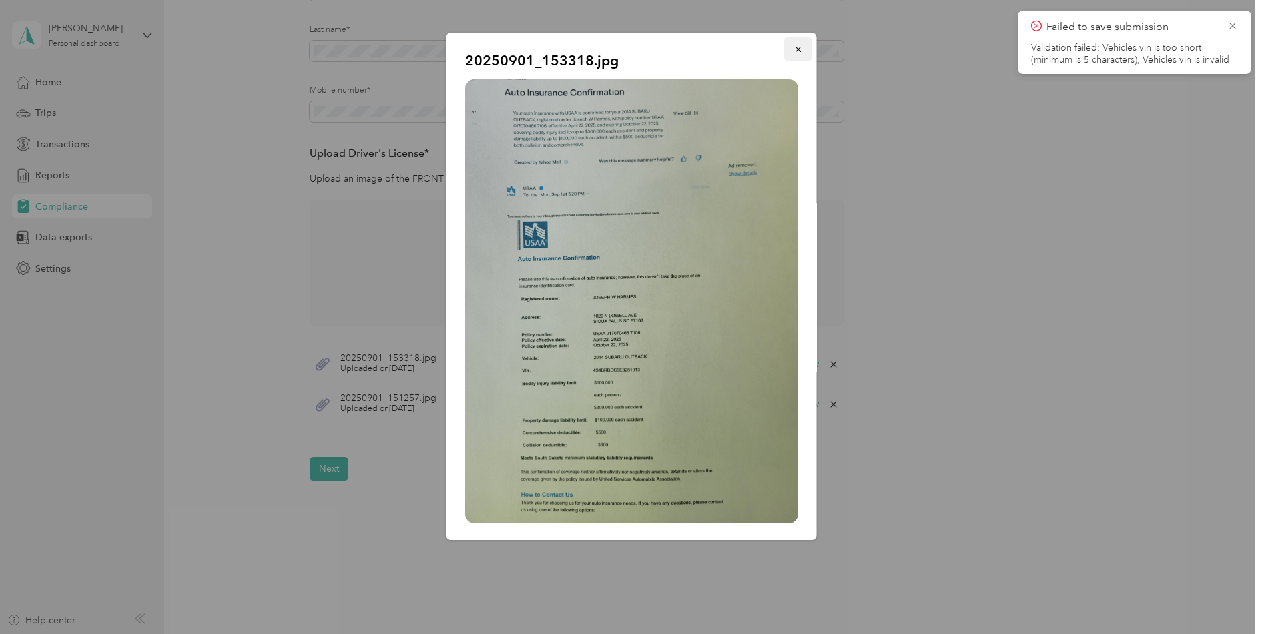
click at [793, 53] on icon "button" at bounding box center [797, 49] width 9 height 9
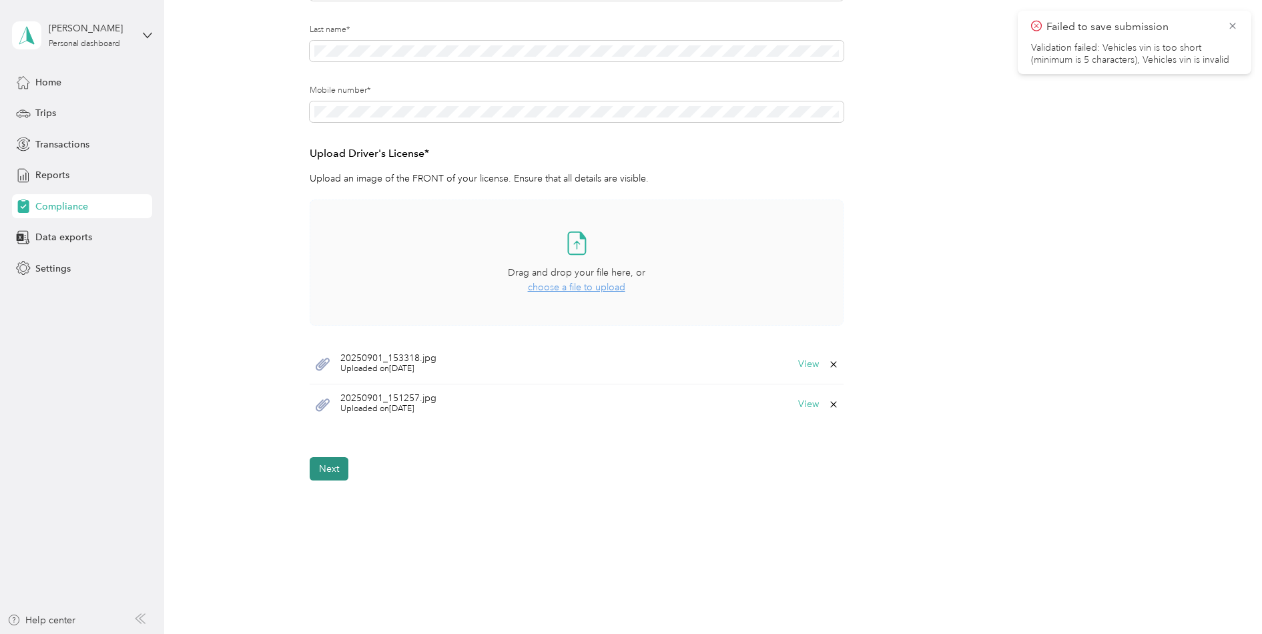
click at [326, 472] on button "Next" at bounding box center [329, 468] width 39 height 23
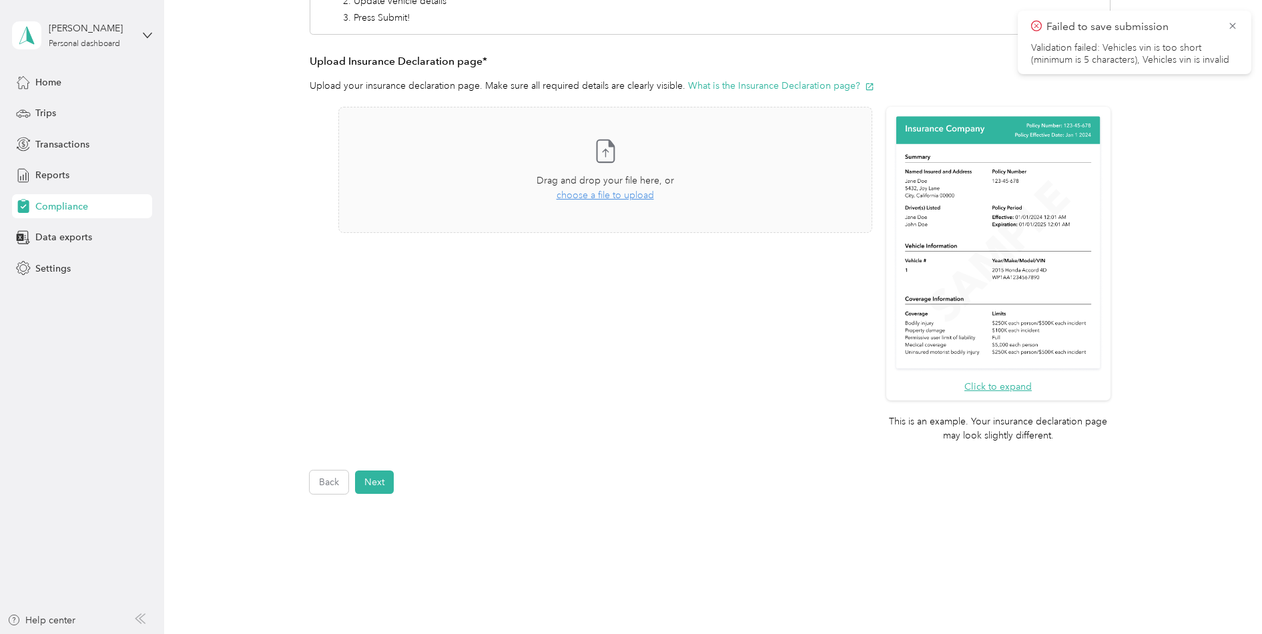
scroll to position [313, 0]
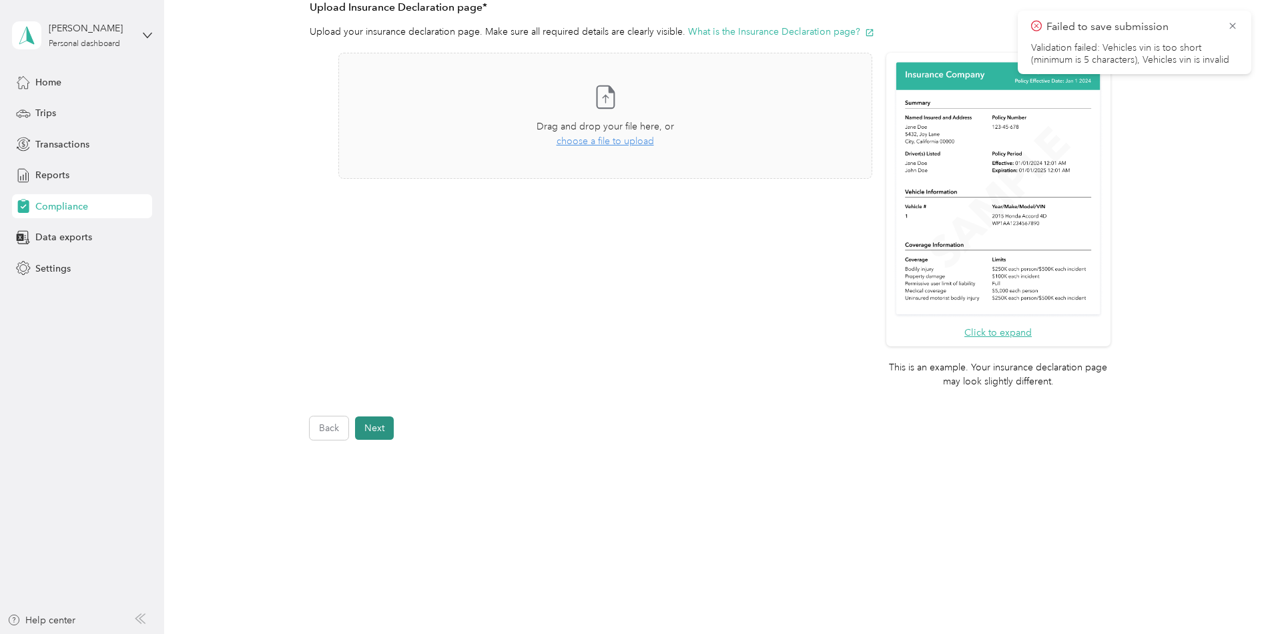
click at [378, 434] on button "Next" at bounding box center [374, 427] width 39 height 23
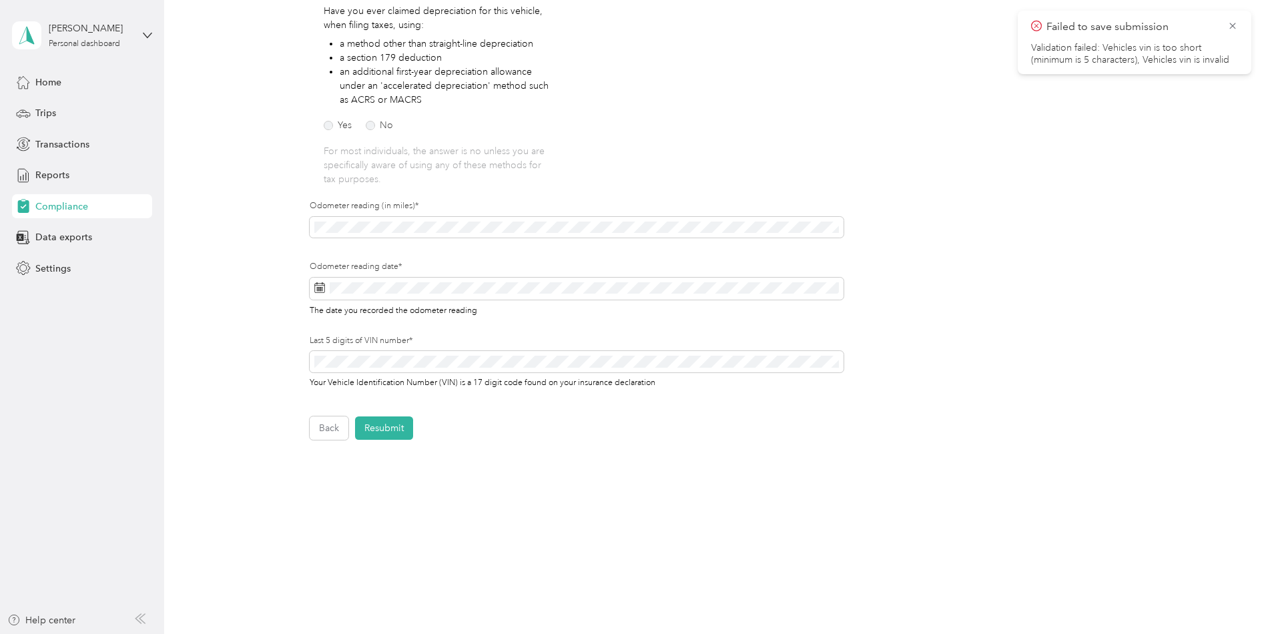
scroll to position [246, 0]
click at [382, 427] on button "Resubmit" at bounding box center [384, 427] width 58 height 23
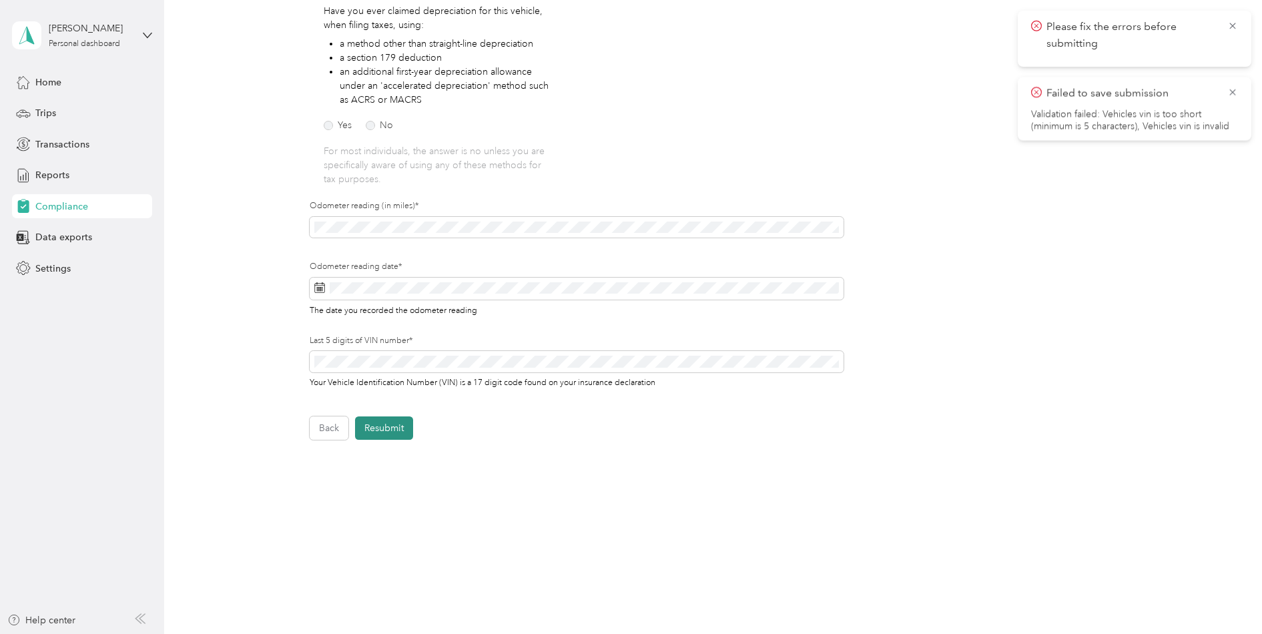
click at [386, 423] on button "Resubmit" at bounding box center [384, 427] width 58 height 23
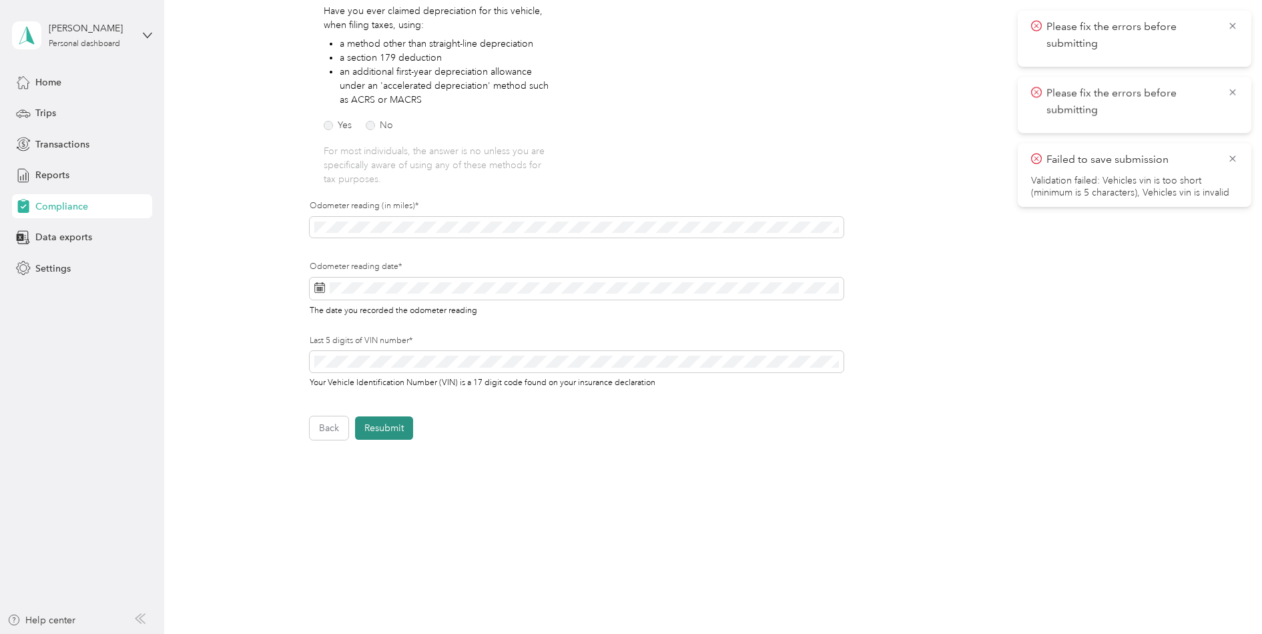
click at [381, 429] on button "Resubmit" at bounding box center [384, 427] width 58 height 23
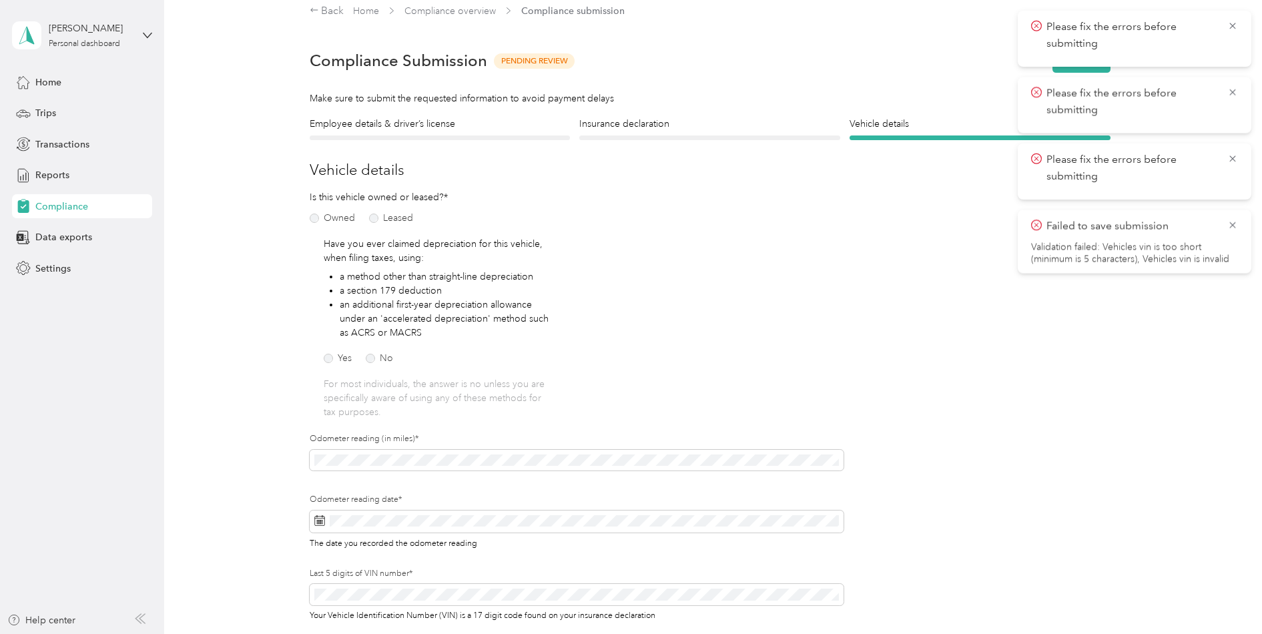
scroll to position [0, 0]
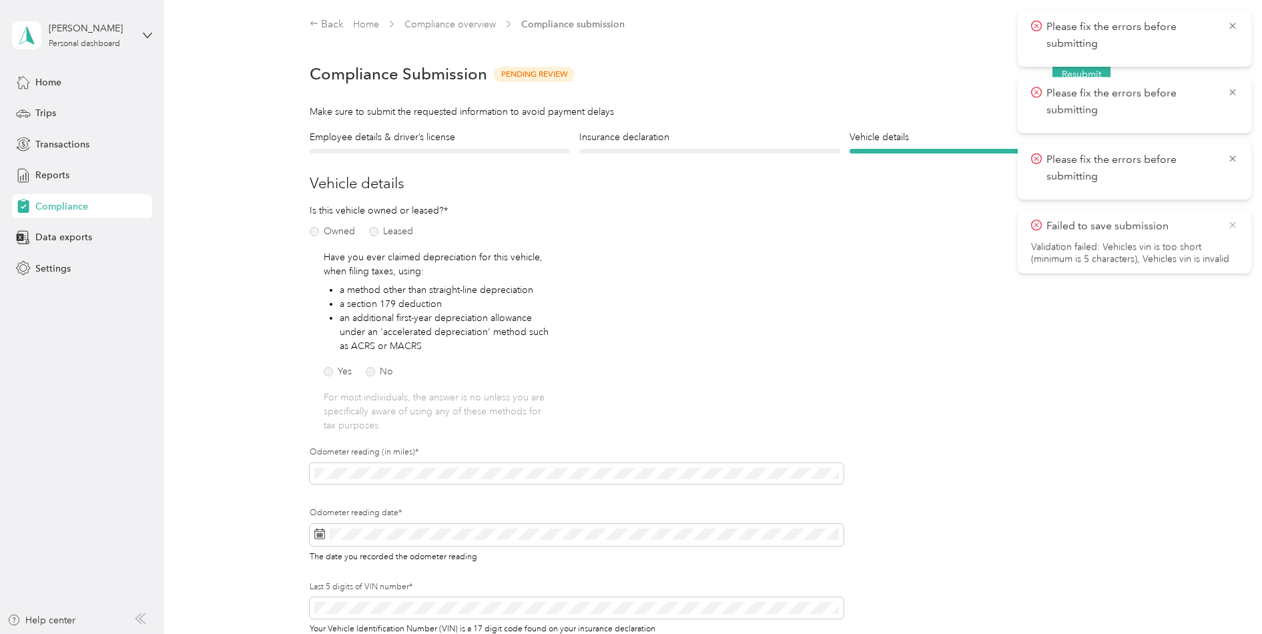
click at [1237, 223] on icon at bounding box center [1232, 225] width 11 height 12
click at [1237, 162] on icon at bounding box center [1232, 159] width 11 height 12
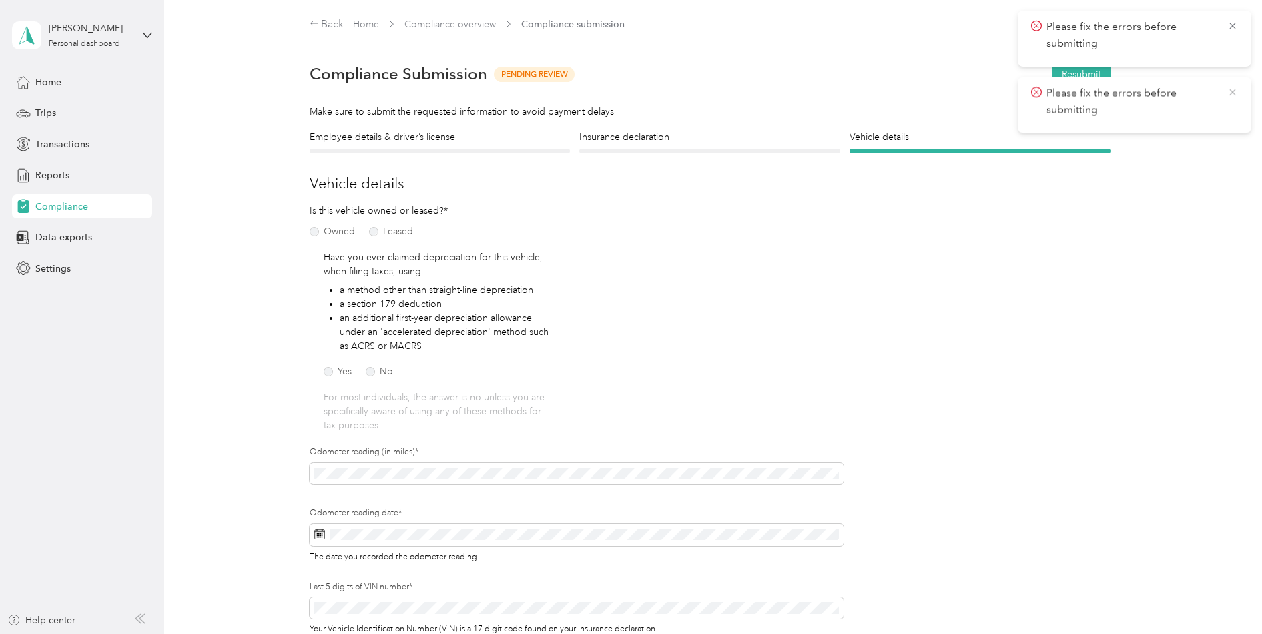
click at [1234, 89] on icon at bounding box center [1232, 92] width 11 height 12
click at [1231, 27] on icon at bounding box center [1232, 26] width 11 height 12
click at [1085, 77] on button "Resubmit" at bounding box center [1081, 74] width 58 height 23
click at [1235, 27] on icon at bounding box center [1232, 26] width 11 height 12
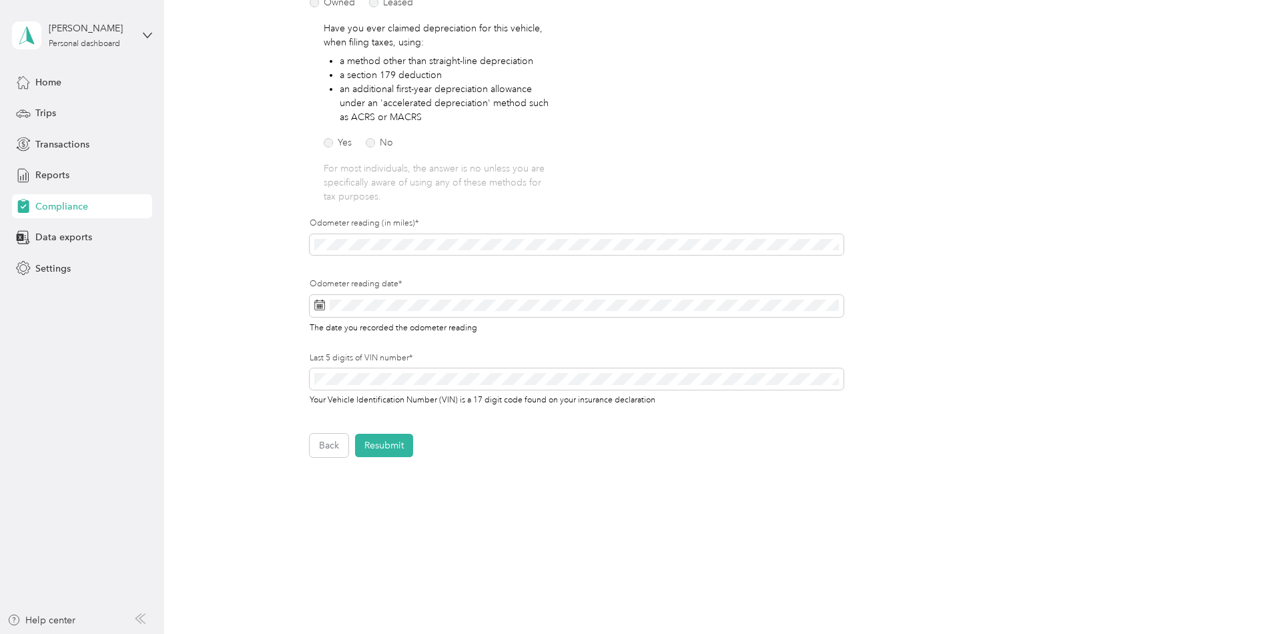
scroll to position [246, 0]
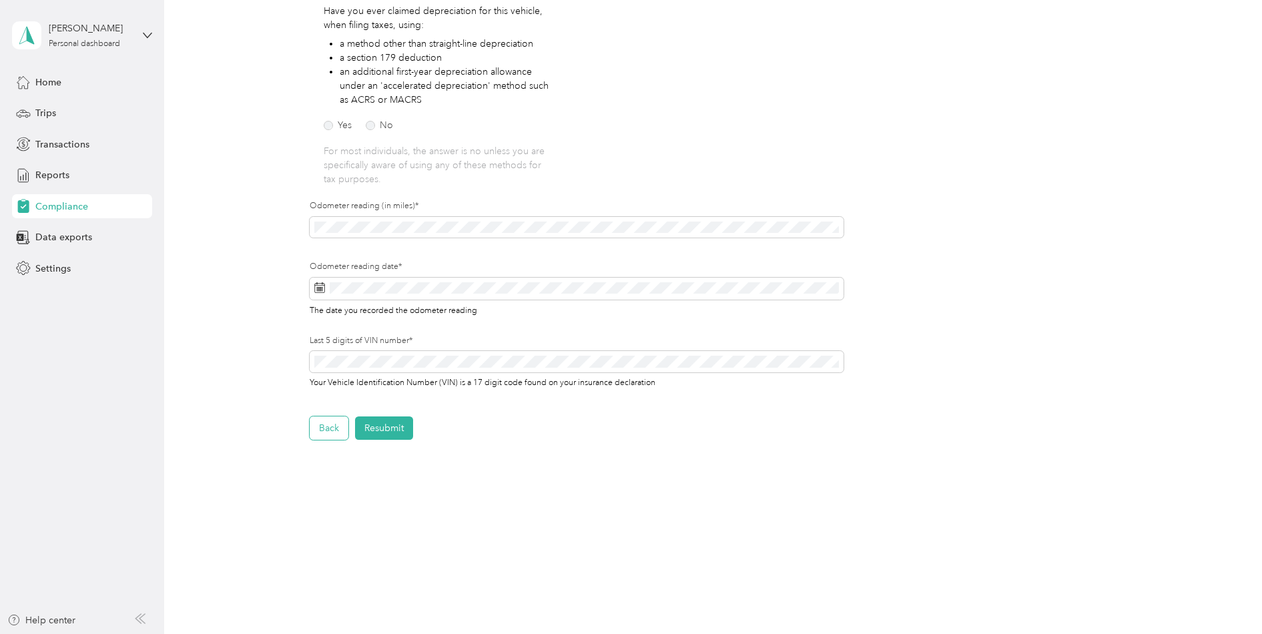
click at [332, 428] on button "Back" at bounding box center [329, 427] width 39 height 23
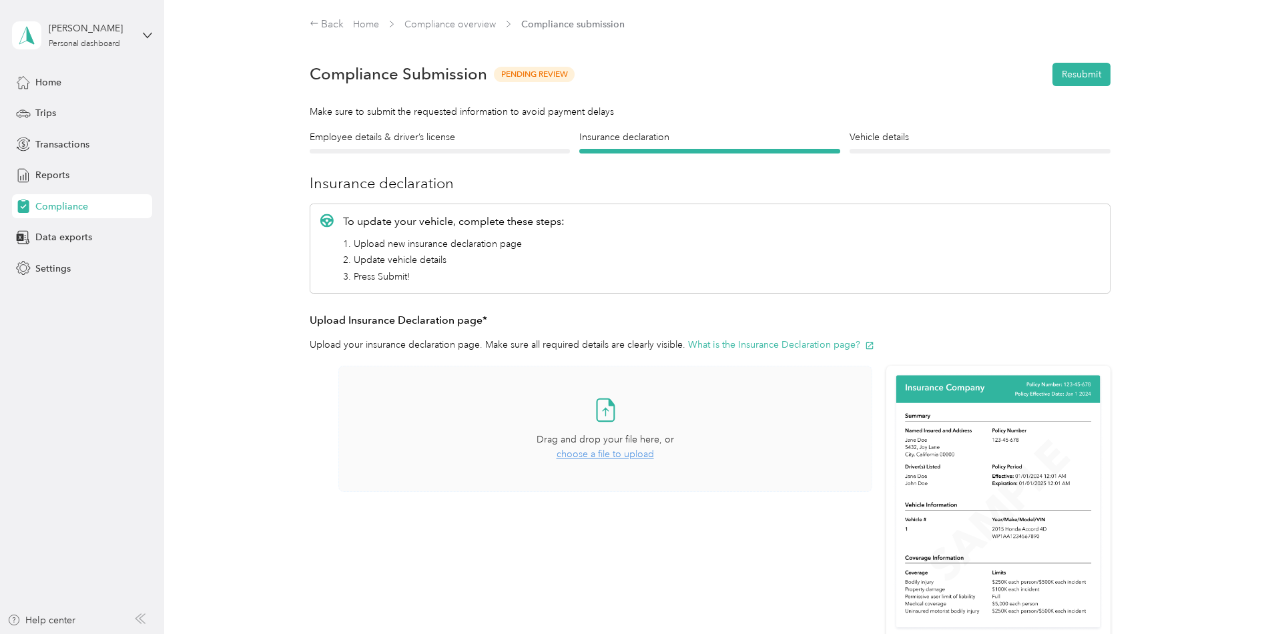
click at [590, 458] on span "choose a file to upload" at bounding box center [605, 453] width 97 height 11
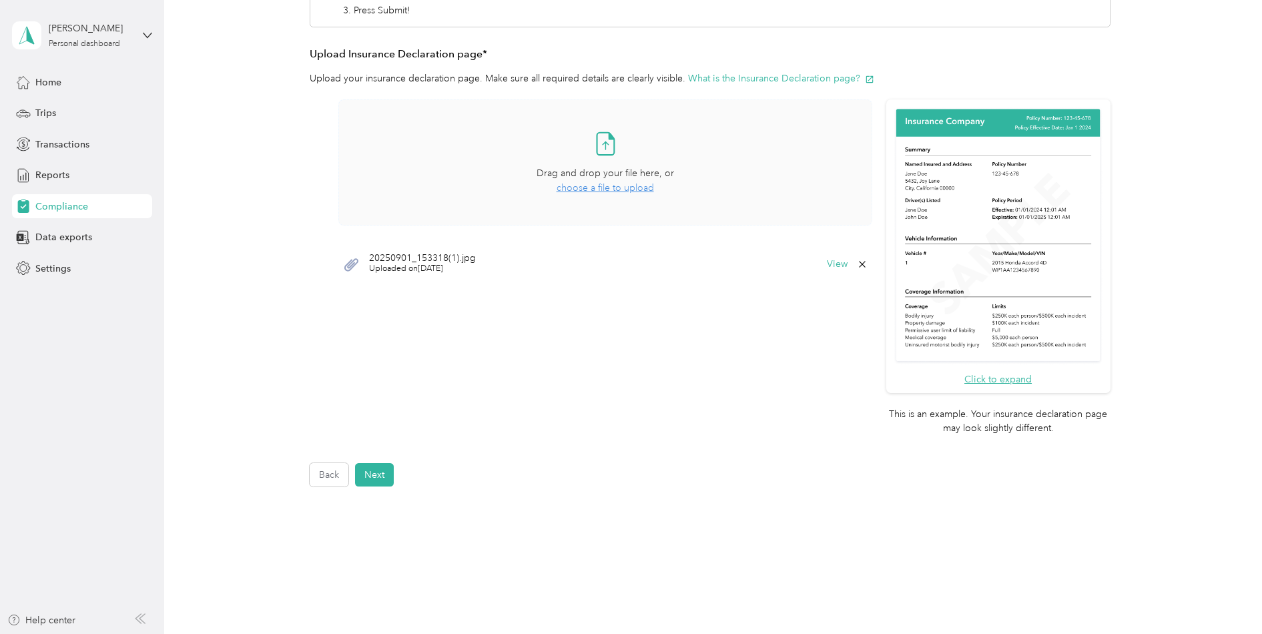
scroll to position [270, 0]
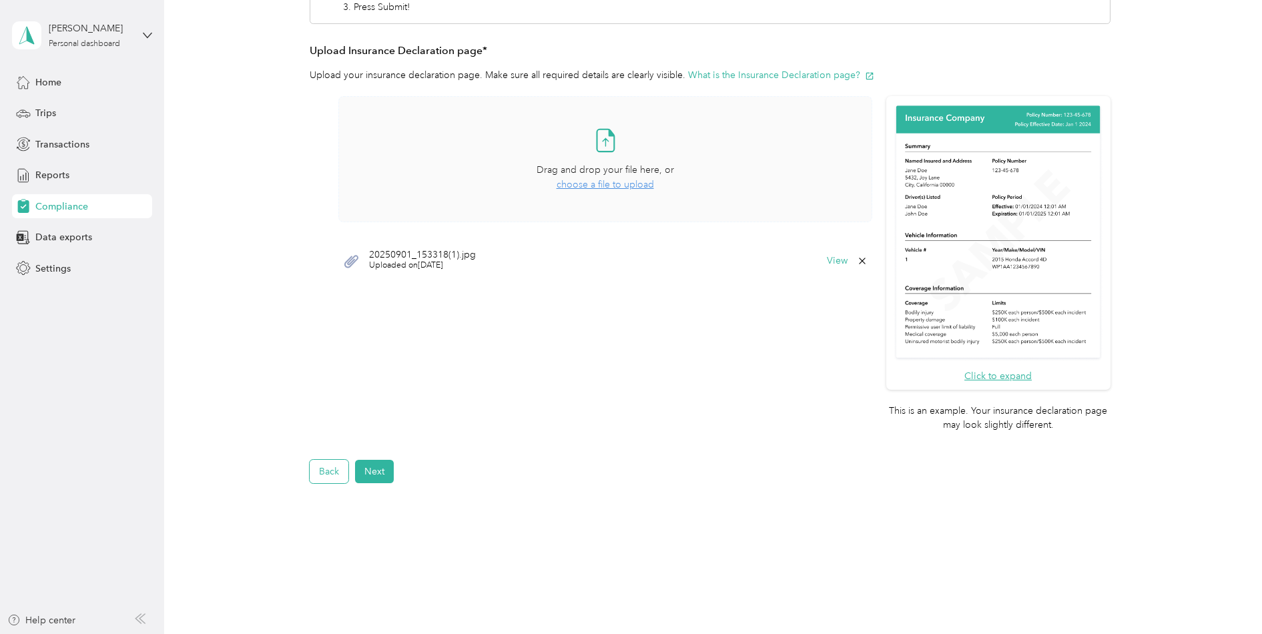
click at [325, 476] on button "Back" at bounding box center [329, 471] width 39 height 23
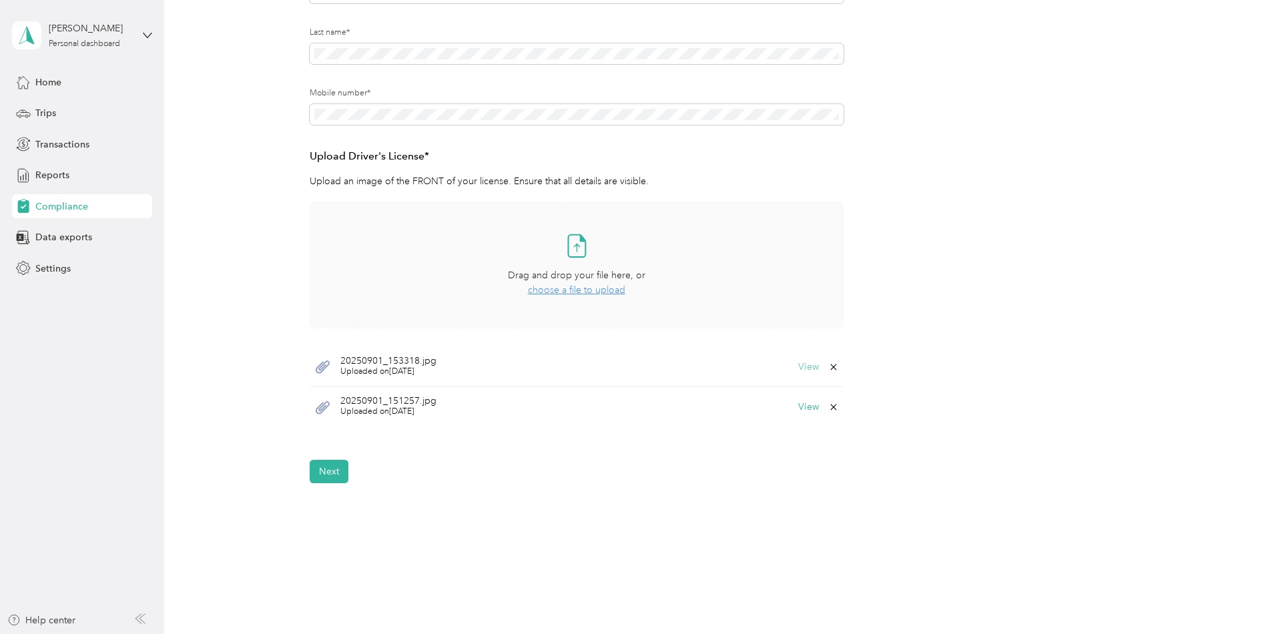
click at [812, 370] on button "View" at bounding box center [808, 366] width 21 height 9
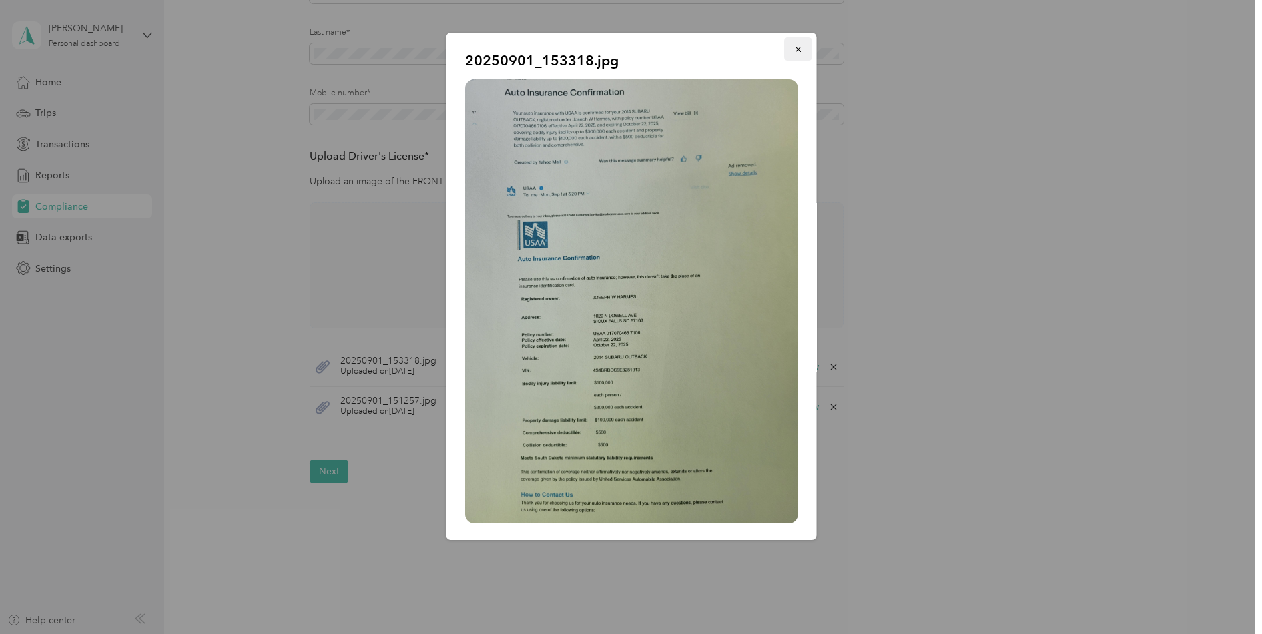
click at [793, 49] on icon "button" at bounding box center [797, 49] width 9 height 9
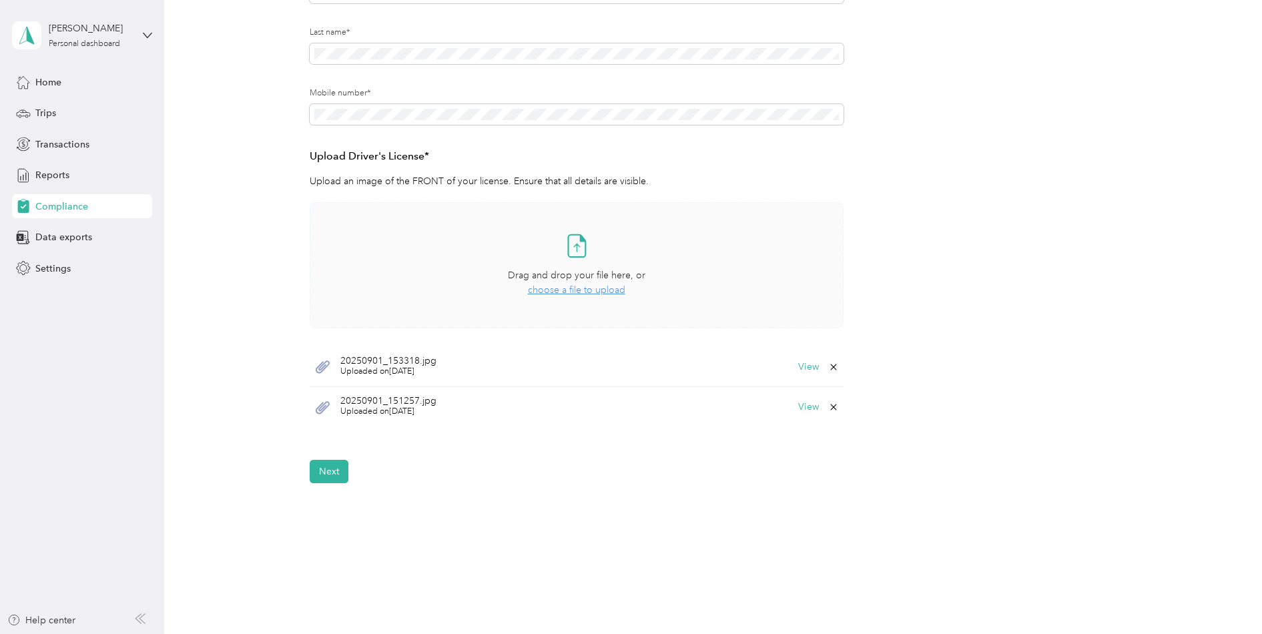
click at [831, 366] on icon at bounding box center [833, 367] width 6 height 6
click at [802, 374] on button "Yes" at bounding box center [798, 376] width 26 height 21
click at [332, 437] on button "Next" at bounding box center [329, 430] width 39 height 23
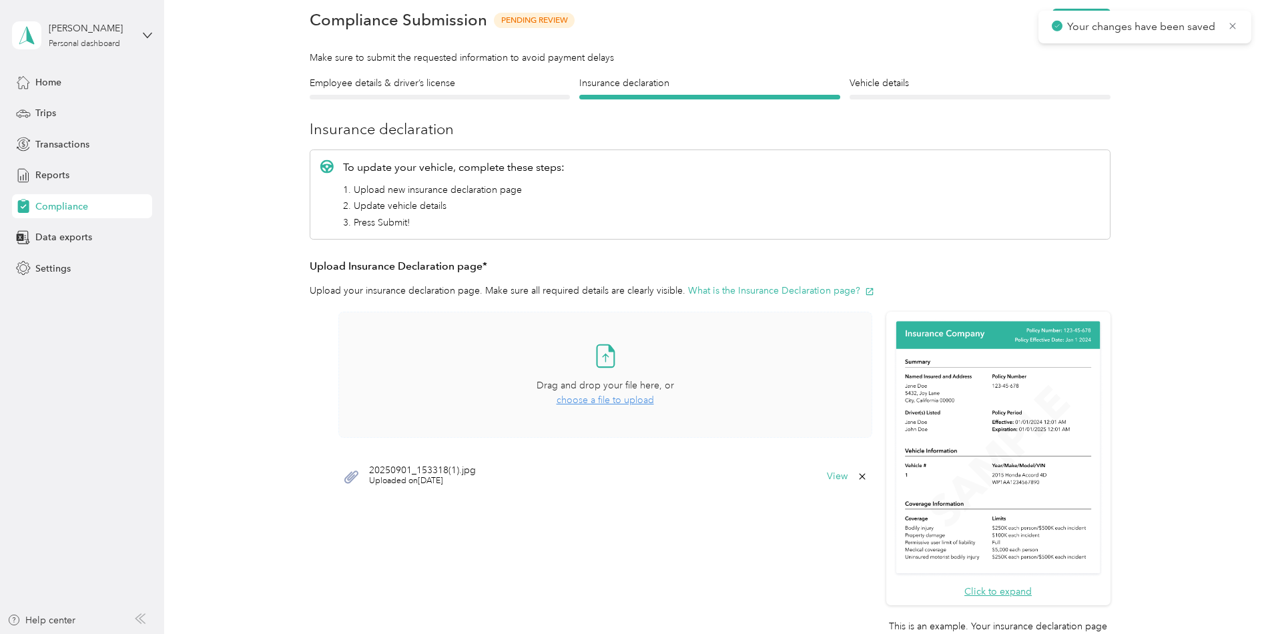
scroll to position [17, 0]
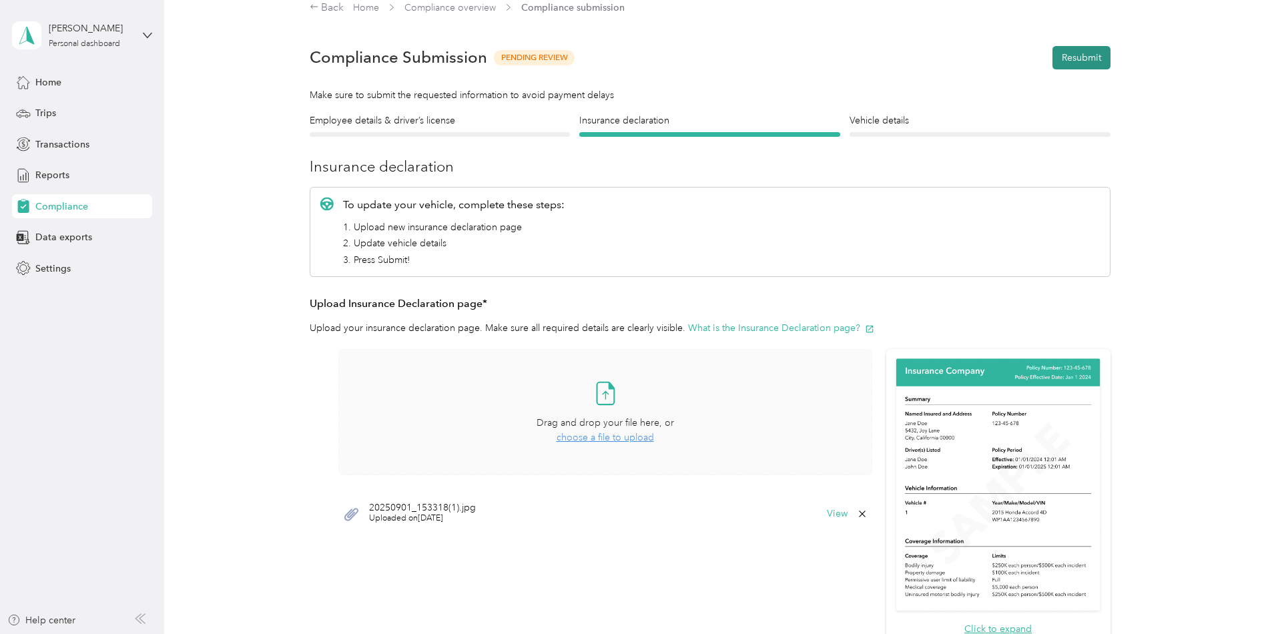
click at [1080, 57] on button "Resubmit" at bounding box center [1081, 57] width 58 height 23
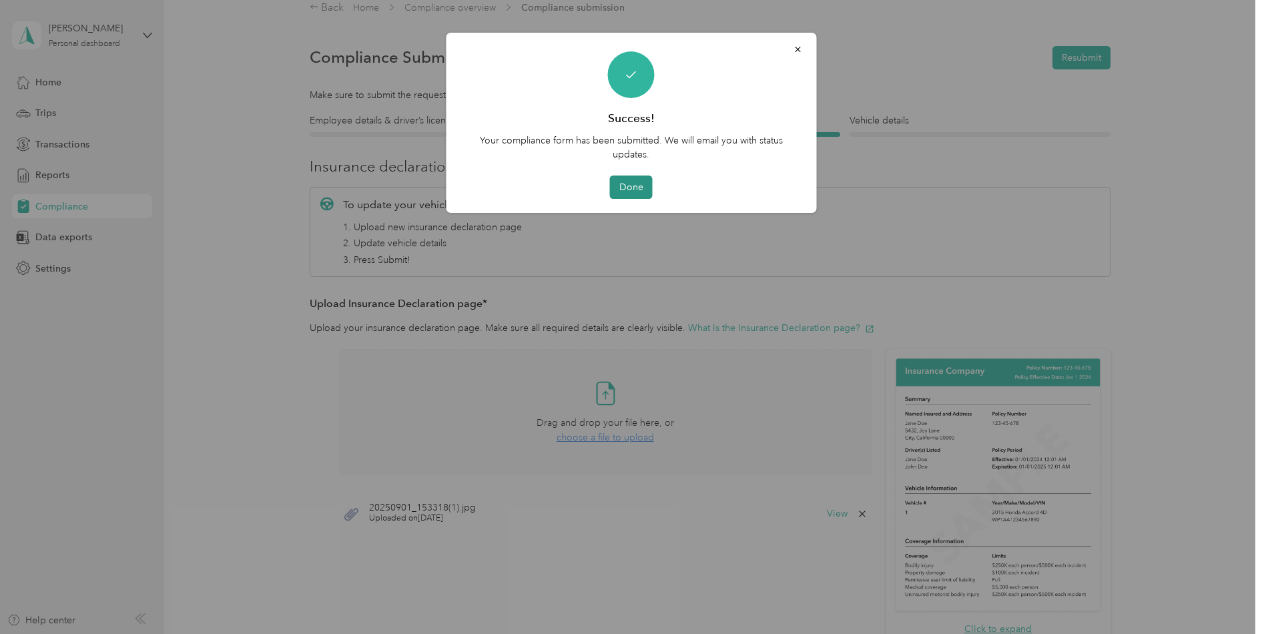
click at [631, 188] on button "Done" at bounding box center [631, 187] width 43 height 23
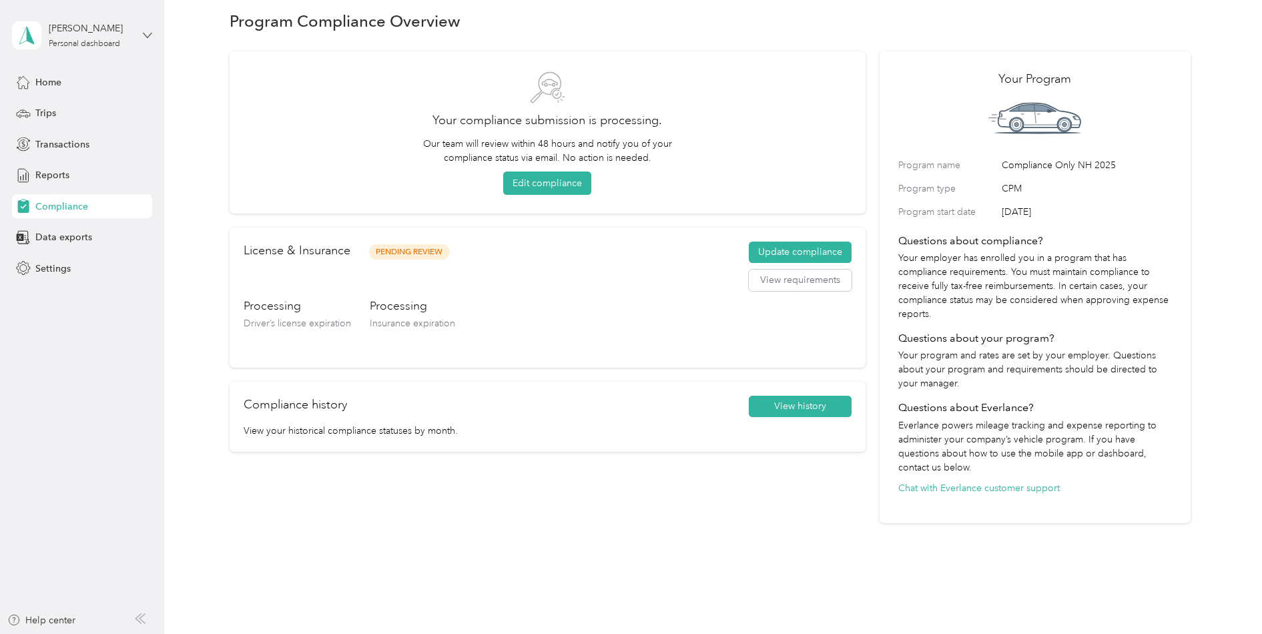
click at [147, 37] on icon at bounding box center [147, 35] width 9 height 9
click at [49, 106] on div "Log out" at bounding box center [49, 110] width 51 height 14
